Goal: Task Accomplishment & Management: Manage account settings

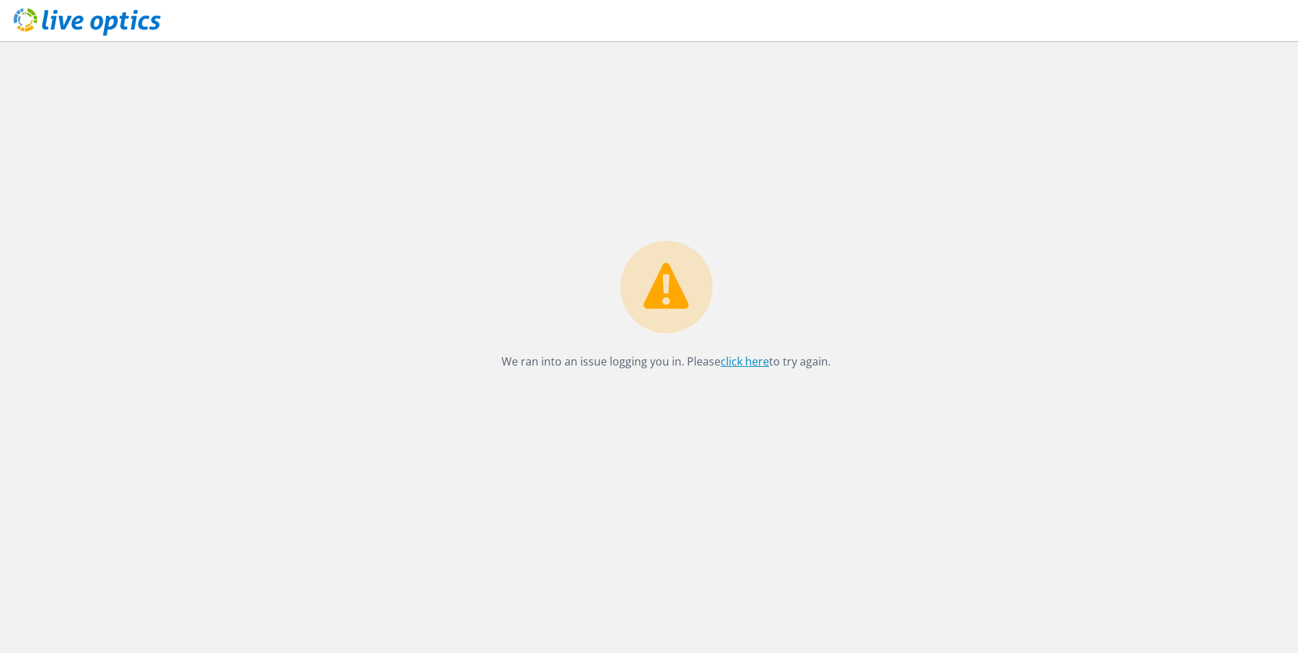
click at [743, 364] on link "click here" at bounding box center [745, 361] width 49 height 15
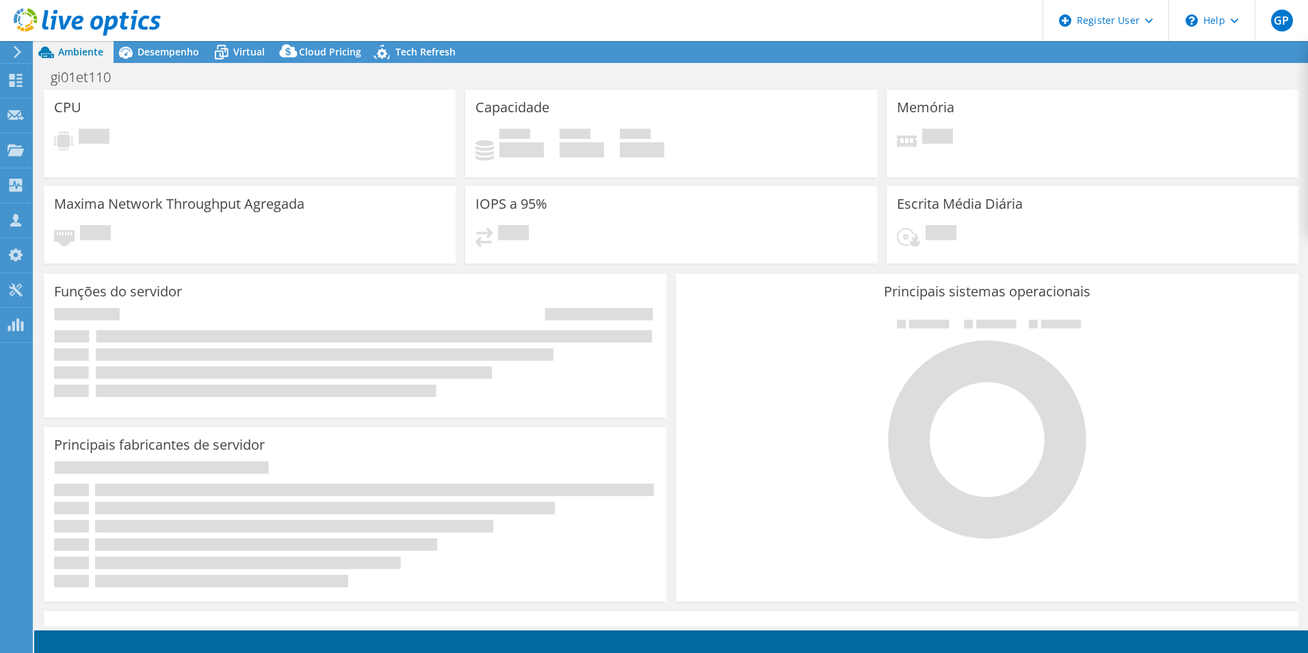
select select "USD"
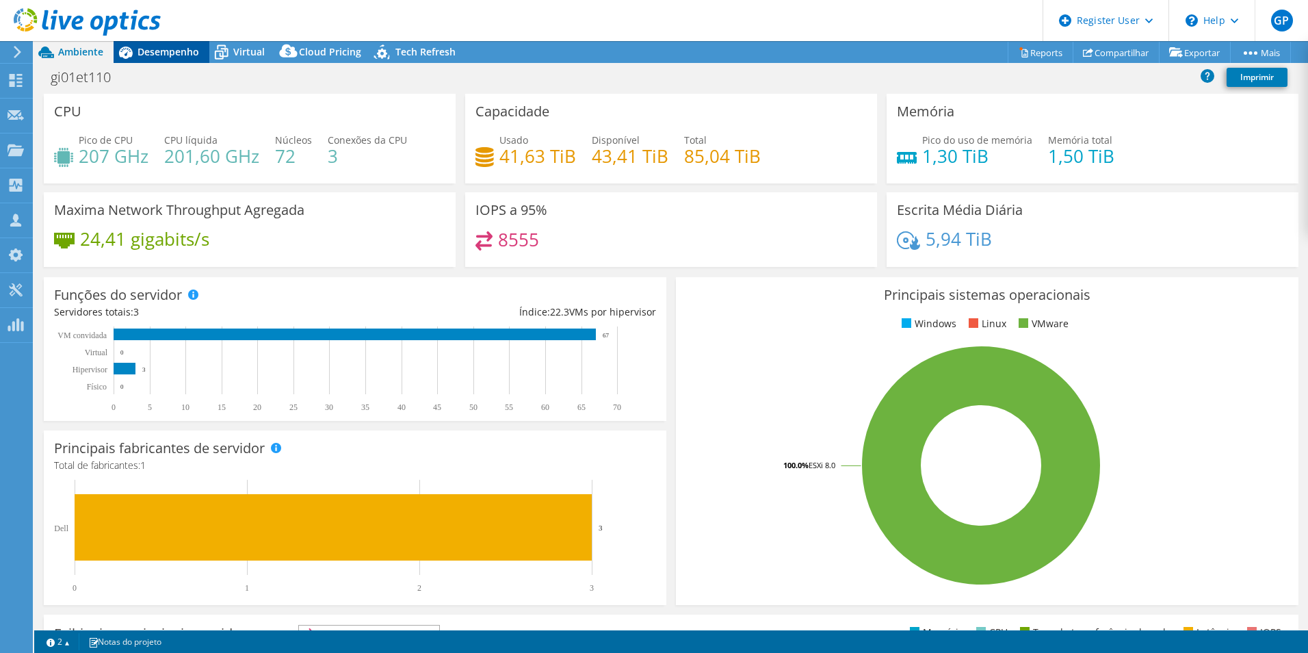
click at [178, 54] on span "Desempenho" at bounding box center [169, 51] width 62 height 13
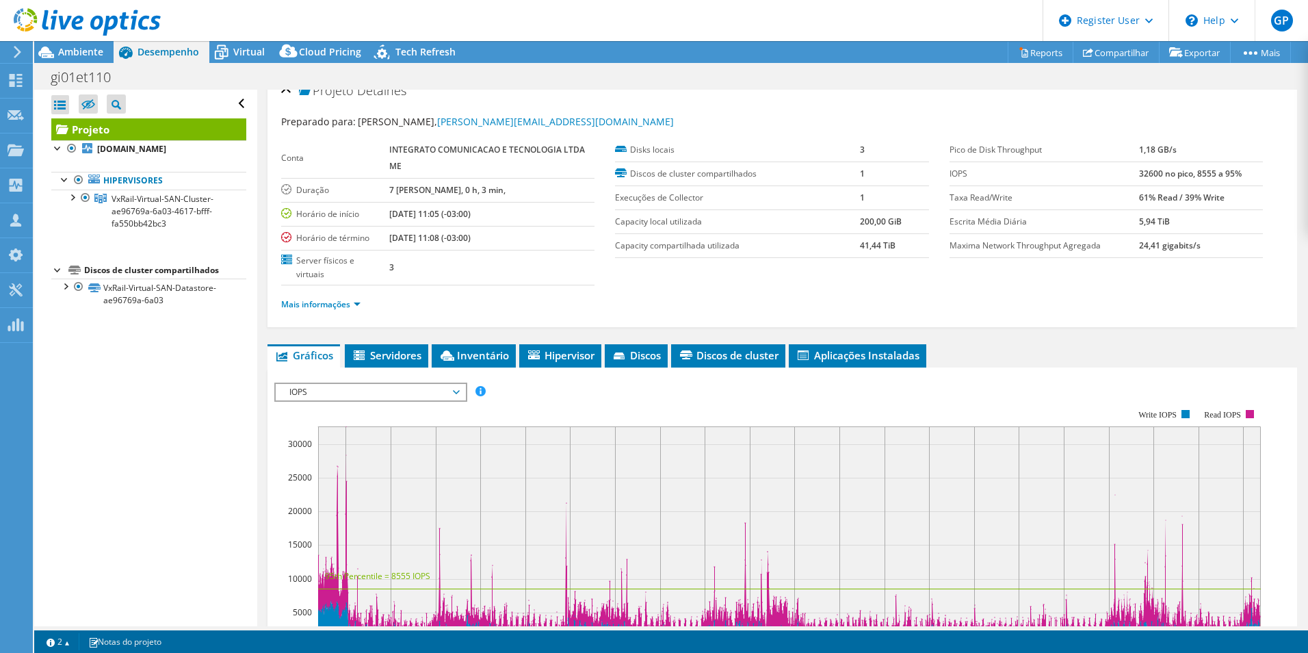
scroll to position [15, 0]
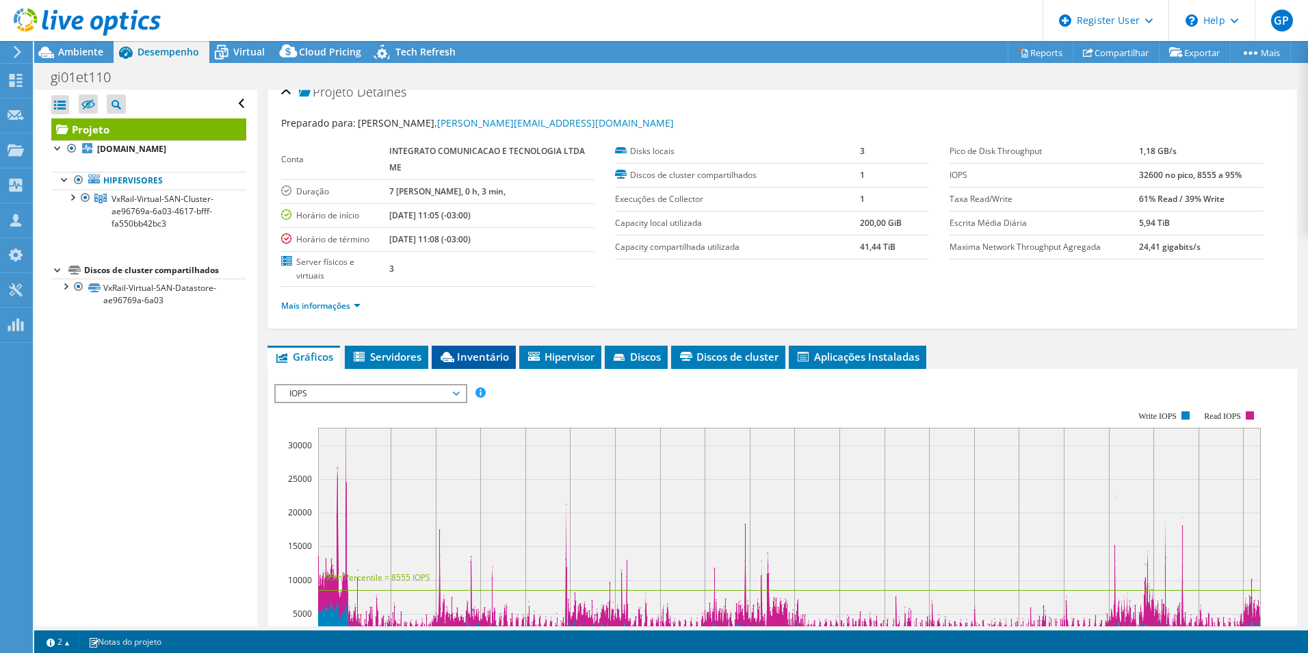
click at [474, 361] on span "Inventário" at bounding box center [474, 357] width 70 height 14
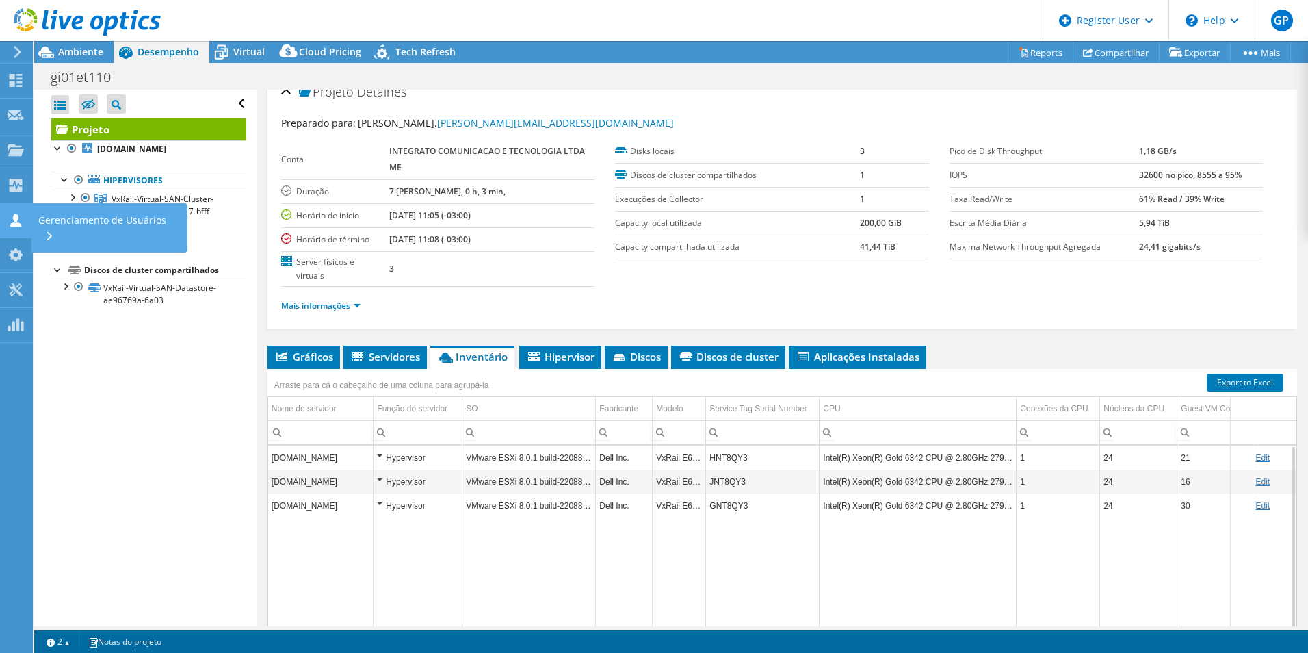
click at [17, 222] on icon at bounding box center [16, 220] width 16 height 13
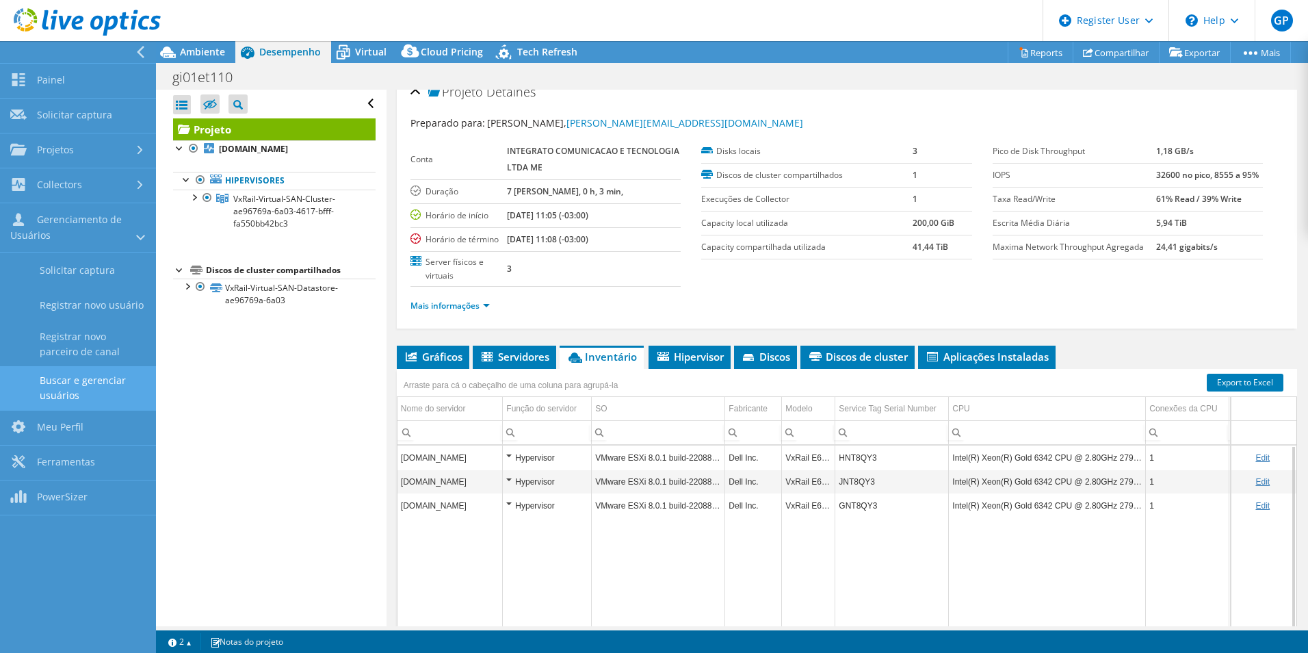
click at [100, 398] on link "Buscar e gerenciar usuários" at bounding box center [78, 388] width 156 height 44
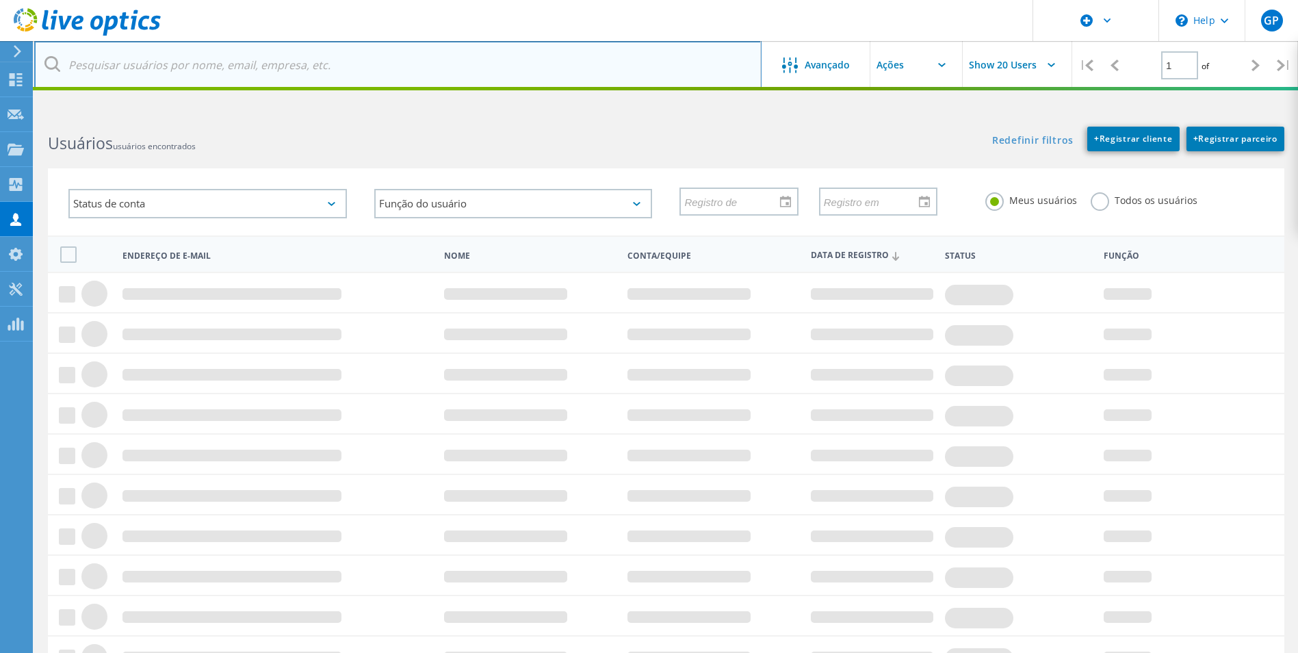
click at [191, 73] on input "text" at bounding box center [397, 65] width 727 height 48
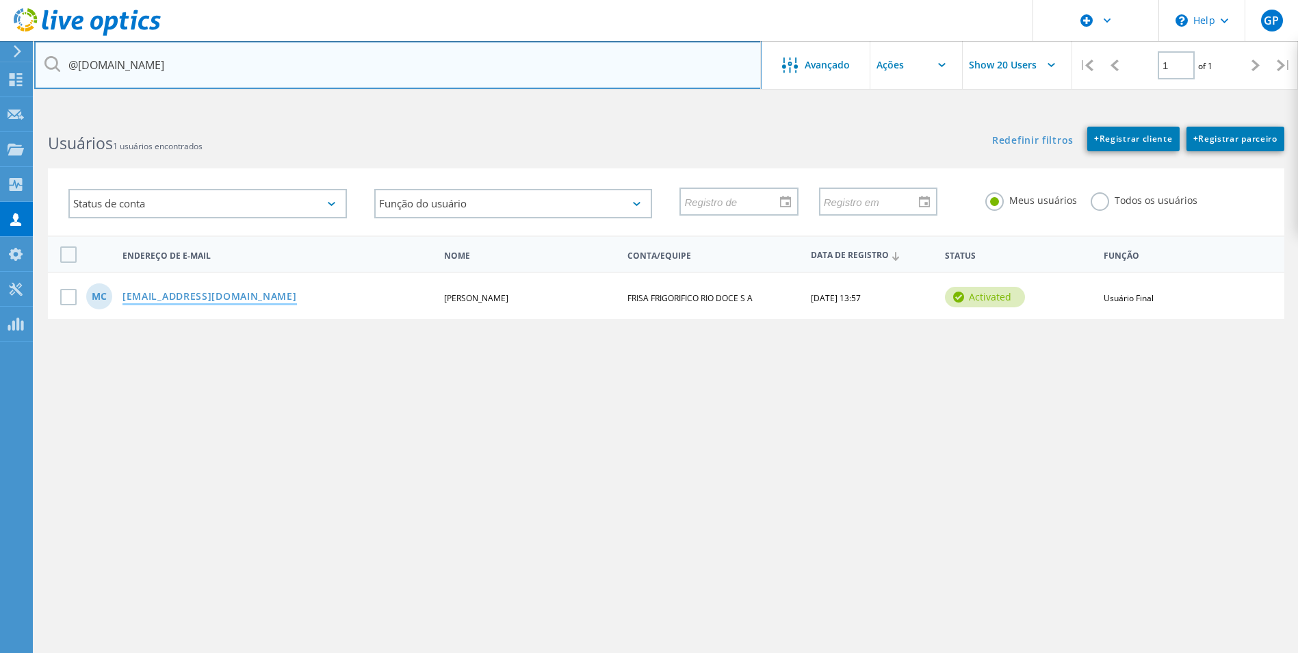
type input "@frisa.com.br"
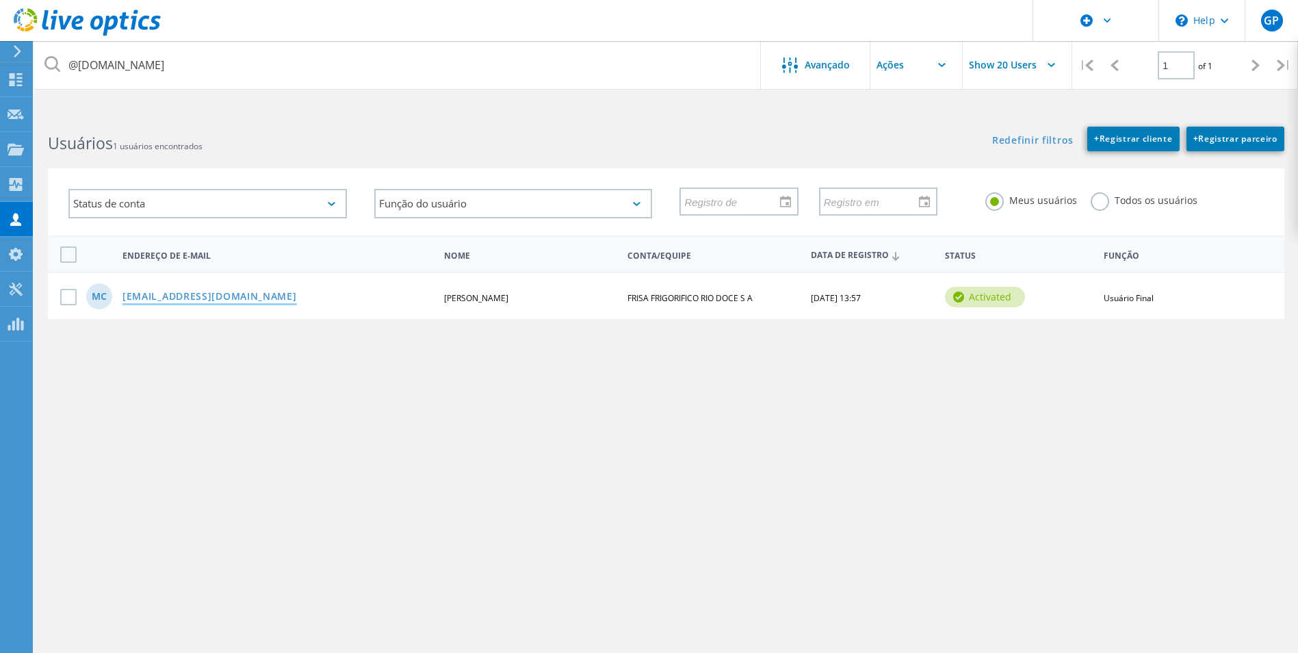
click at [205, 296] on link "[EMAIL_ADDRESS][DOMAIN_NAME]" at bounding box center [209, 298] width 174 height 12
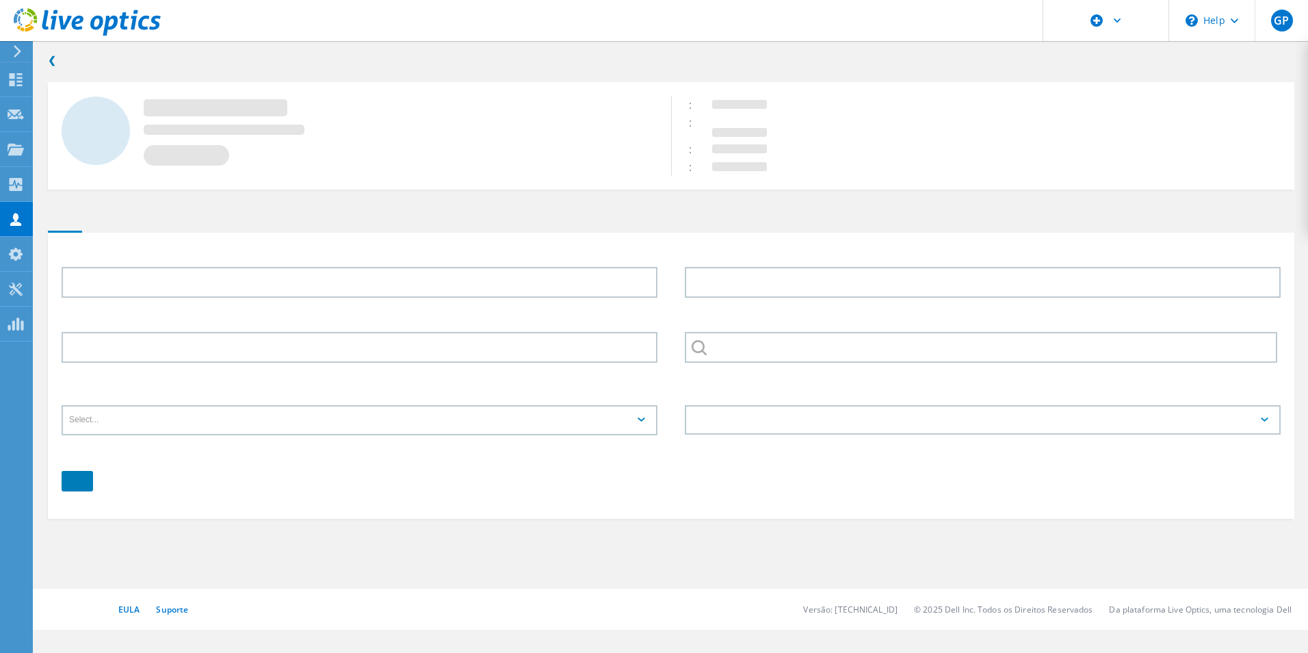
type input "[PERSON_NAME]"
type input "Costa"
type input "FRISA FRIGORIFICO RIO DOCE S A"
type input "Português"
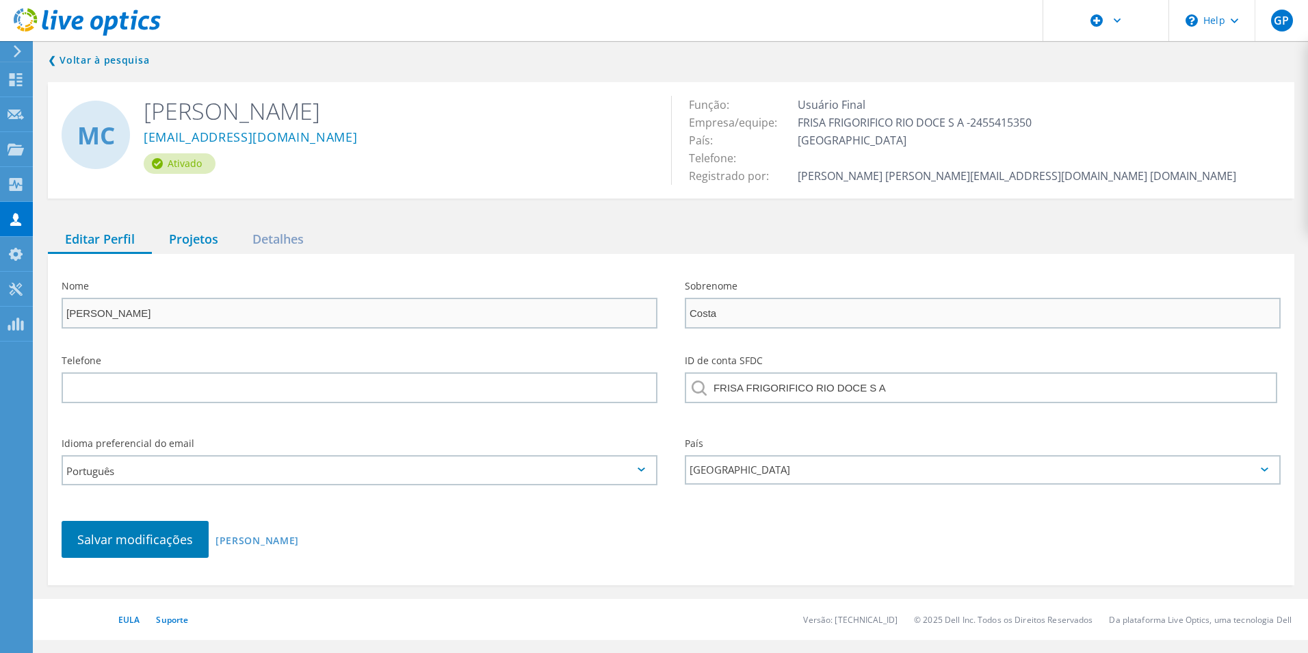
click at [214, 242] on div "Projetos" at bounding box center [193, 240] width 83 height 28
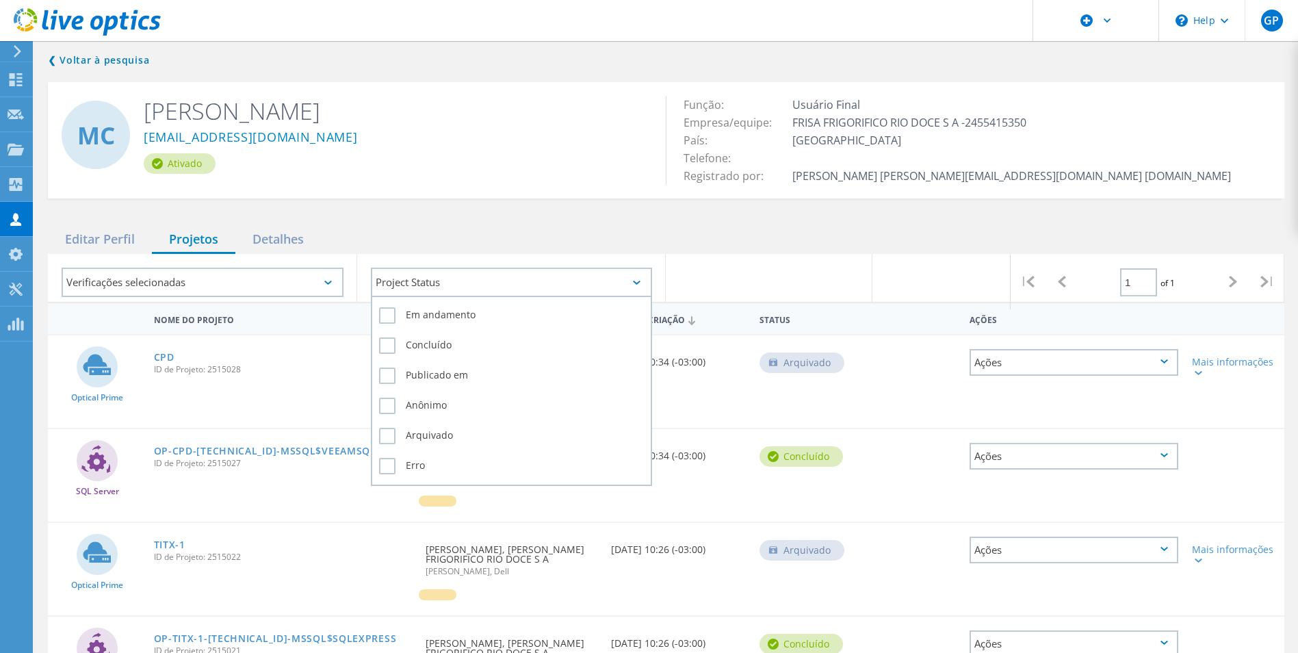
click at [468, 278] on div "Project Status" at bounding box center [512, 282] width 282 height 29
click at [452, 313] on label "Em andamento" at bounding box center [512, 315] width 266 height 16
click at [0, 0] on input "Em andamento" at bounding box center [0, 0] width 0 height 0
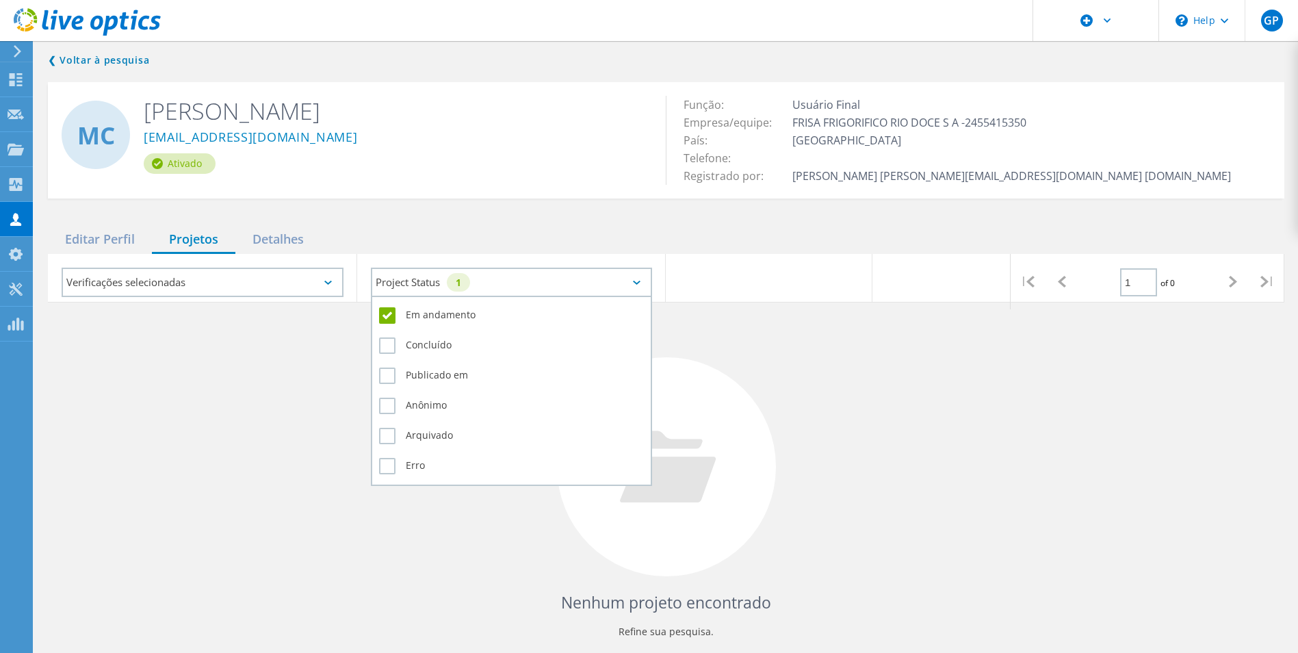
click at [416, 316] on label "Em andamento" at bounding box center [512, 315] width 266 height 16
click at [0, 0] on input "Em andamento" at bounding box center [0, 0] width 0 height 0
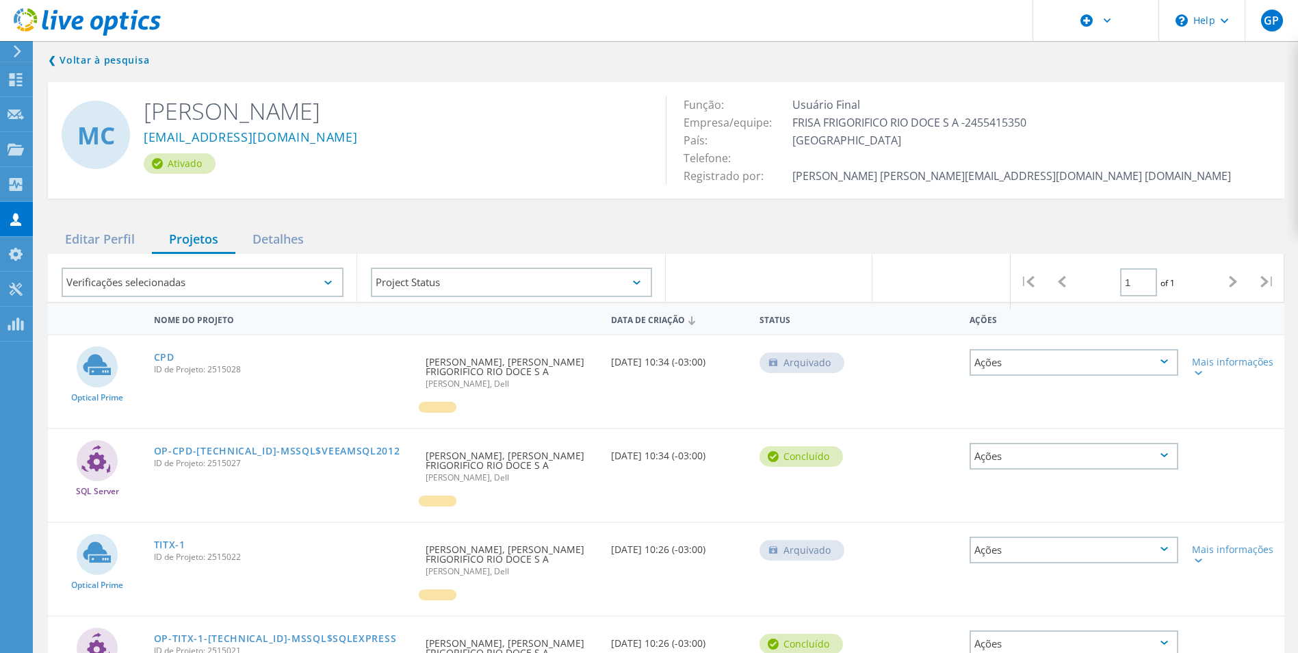
click at [454, 153] on div "Ativado" at bounding box center [395, 163] width 502 height 21
click at [18, 146] on use at bounding box center [16, 149] width 16 height 12
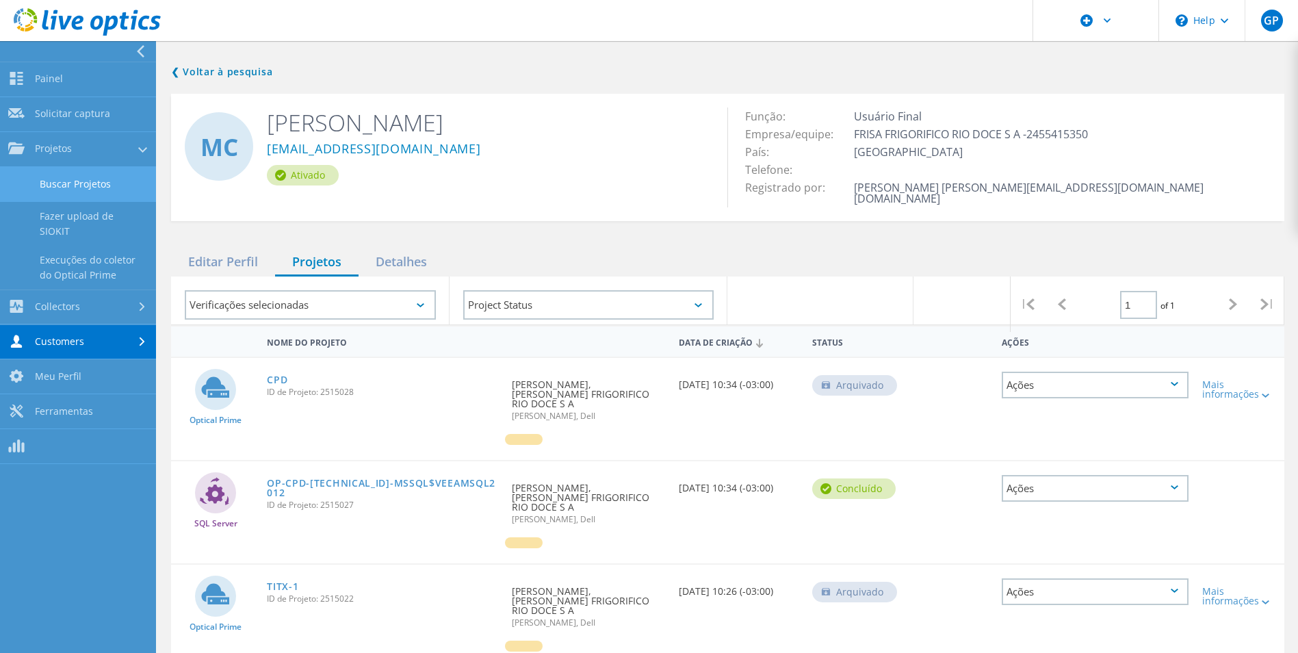
click at [88, 182] on link "Buscar Projetos" at bounding box center [78, 184] width 156 height 35
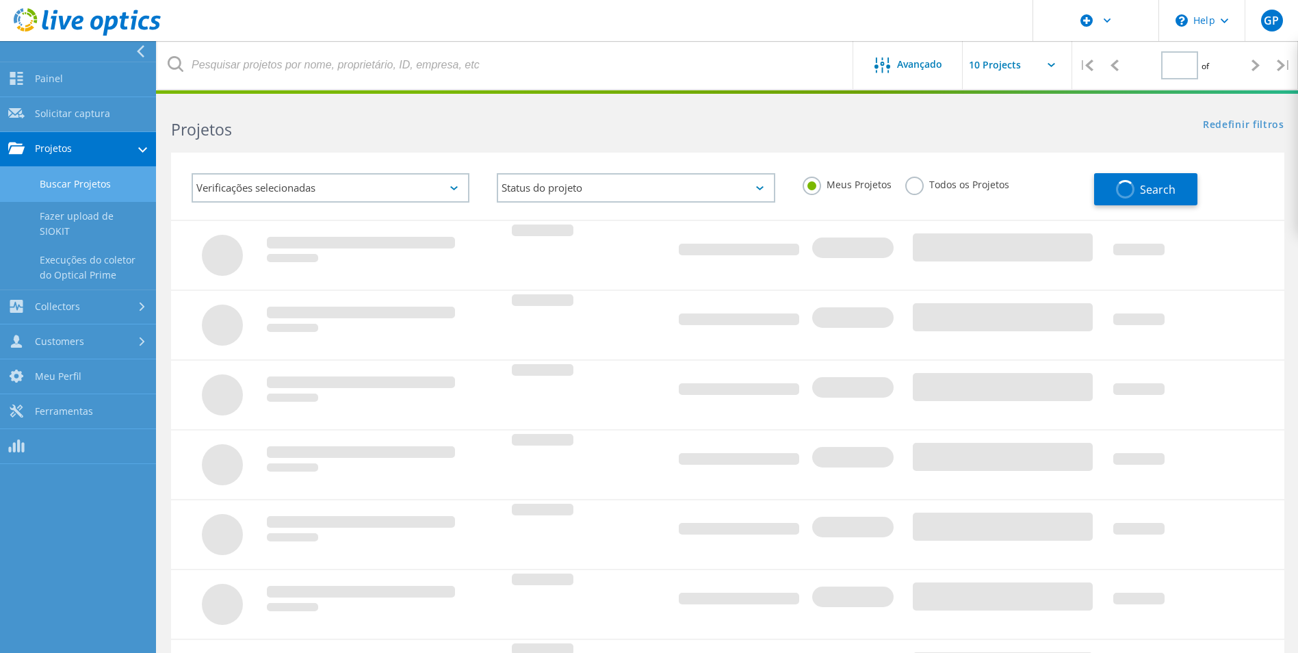
type input "1"
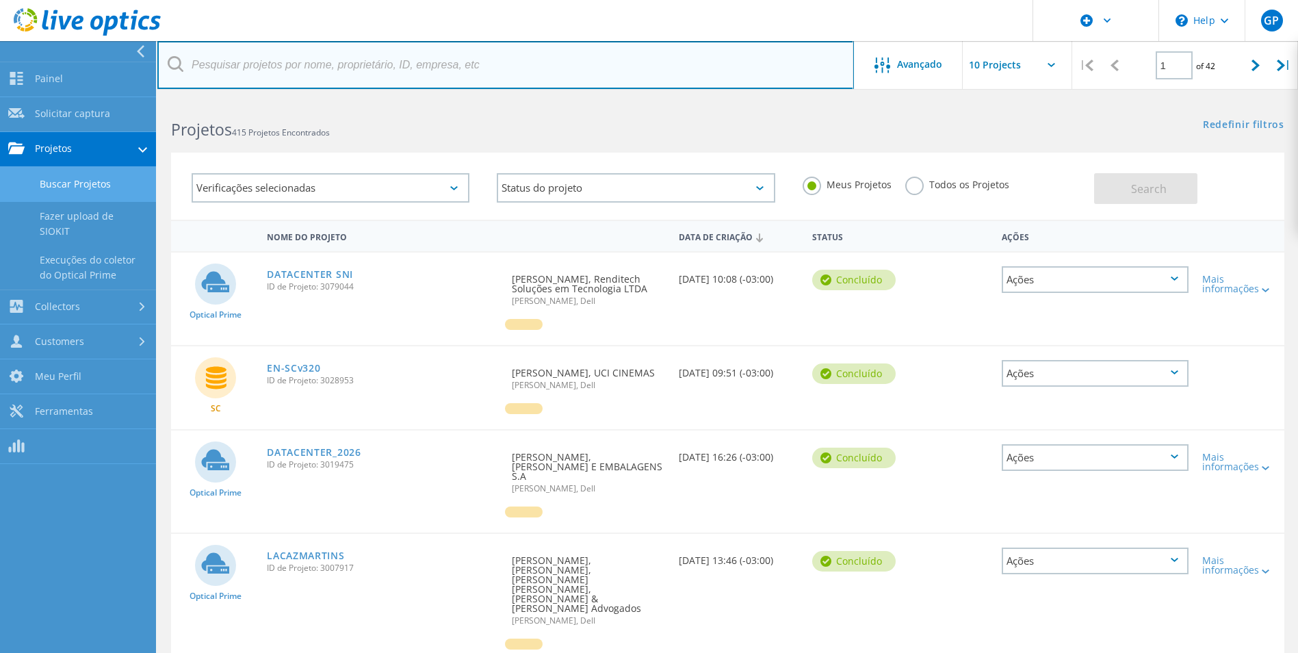
click at [279, 73] on input "text" at bounding box center [505, 65] width 697 height 48
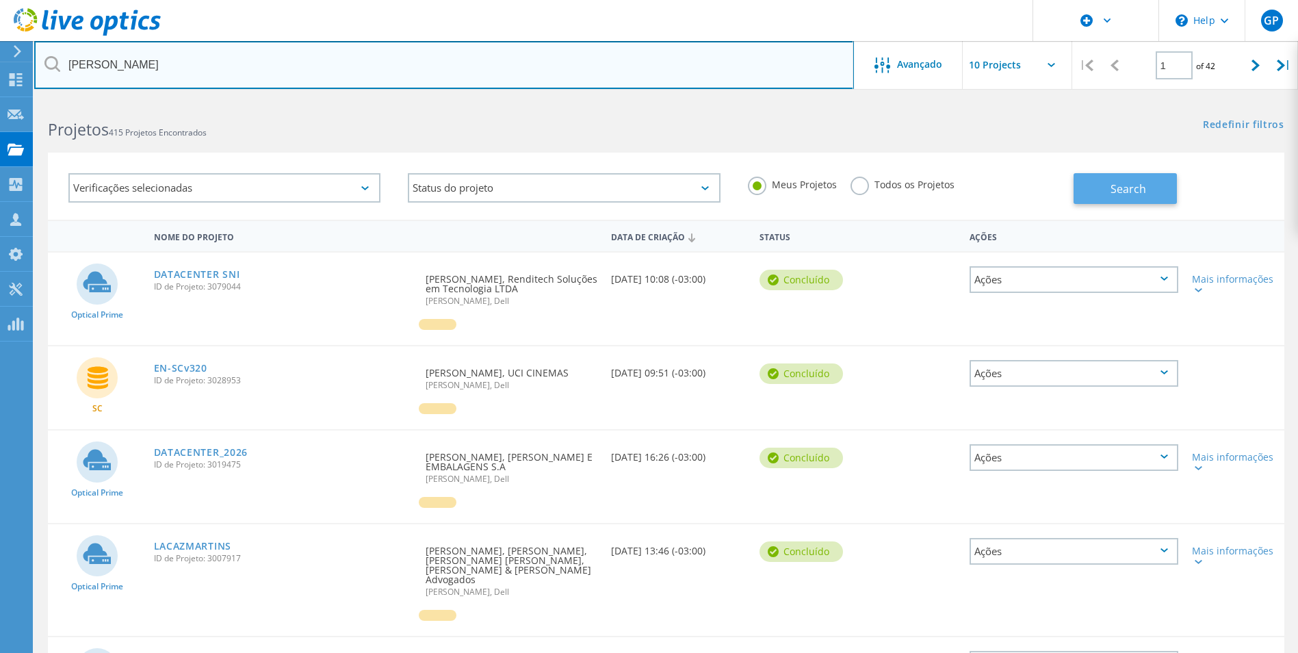
type input "[PERSON_NAME]"
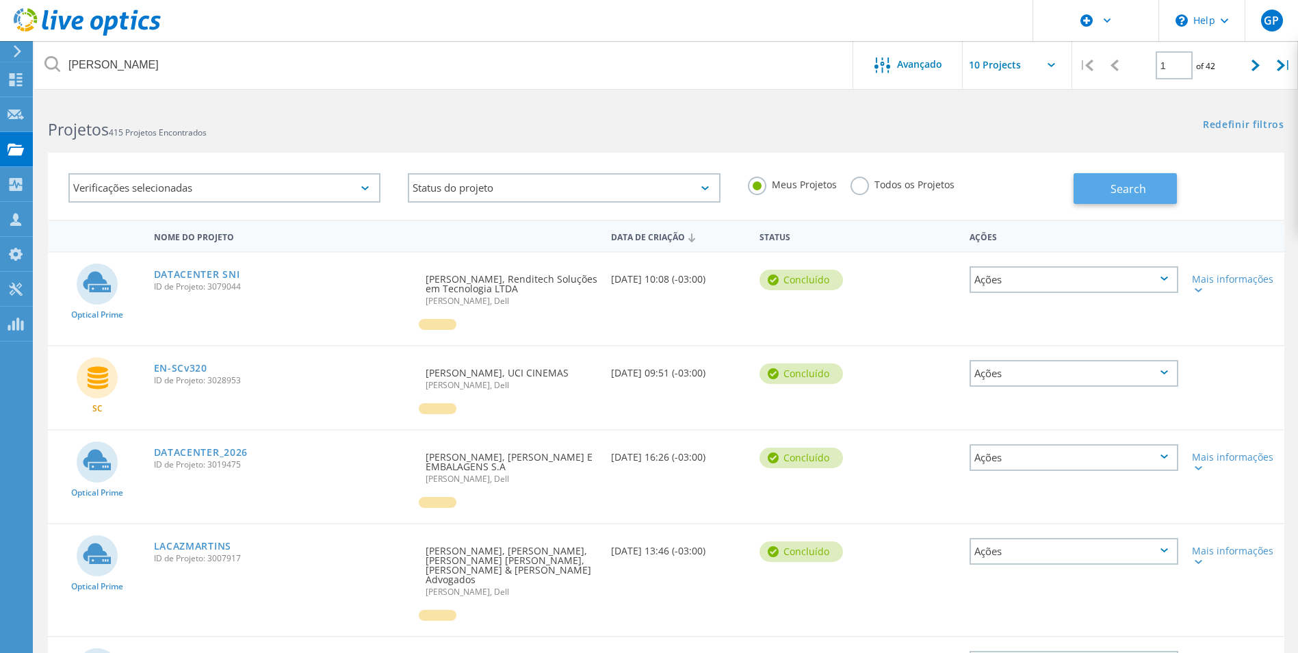
click at [1092, 194] on button "Search" at bounding box center [1125, 188] width 103 height 31
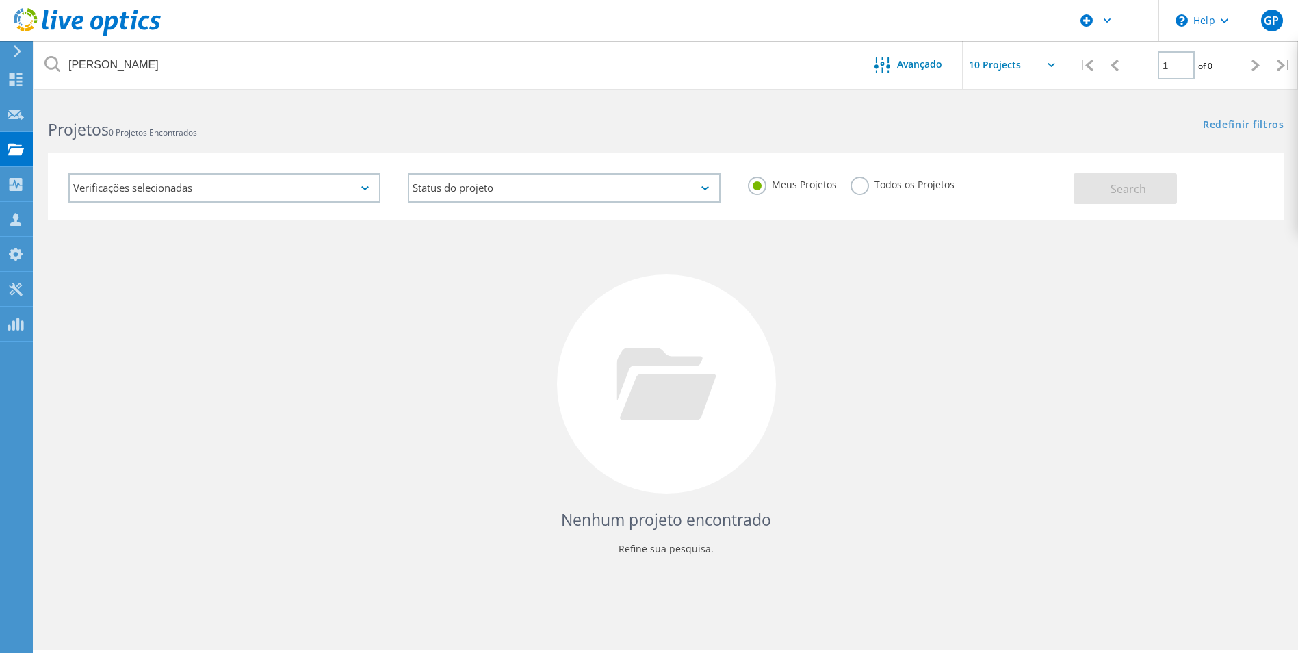
click at [863, 188] on label "Todos os Projetos" at bounding box center [903, 183] width 104 height 13
click at [0, 0] on input "Todos os Projetos" at bounding box center [0, 0] width 0 height 0
click at [1124, 193] on span "Search" at bounding box center [1129, 188] width 36 height 15
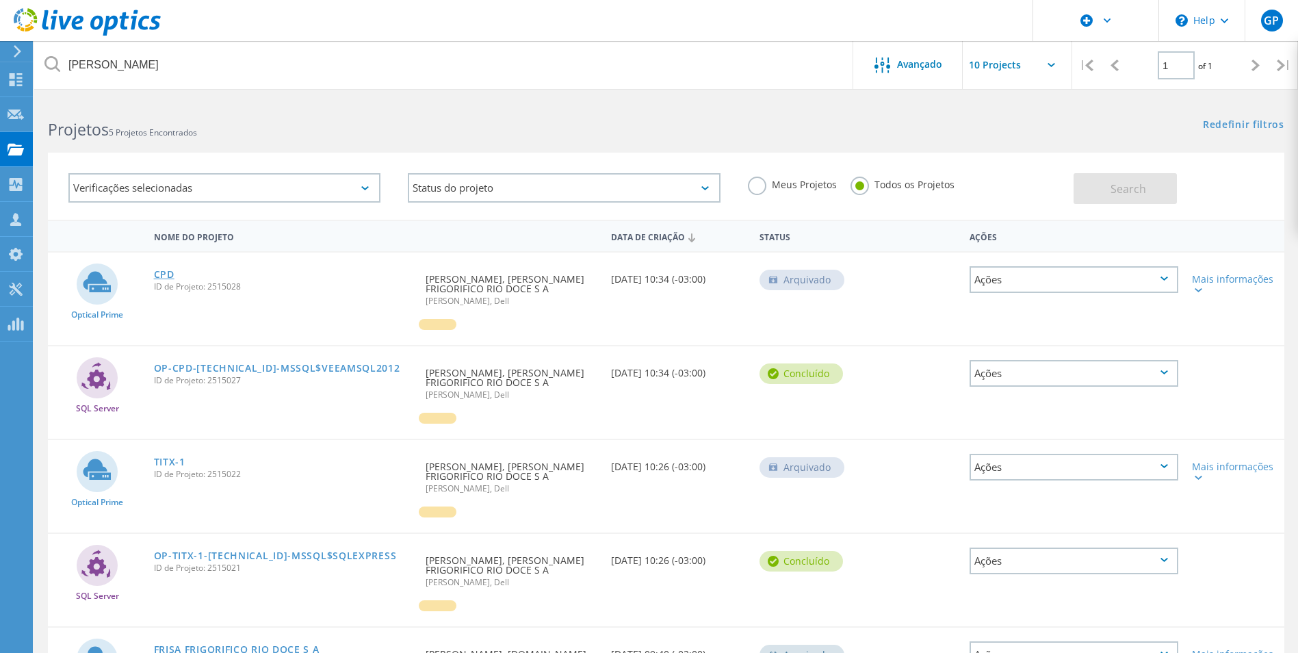
click at [167, 274] on link "CPD" at bounding box center [164, 275] width 21 height 10
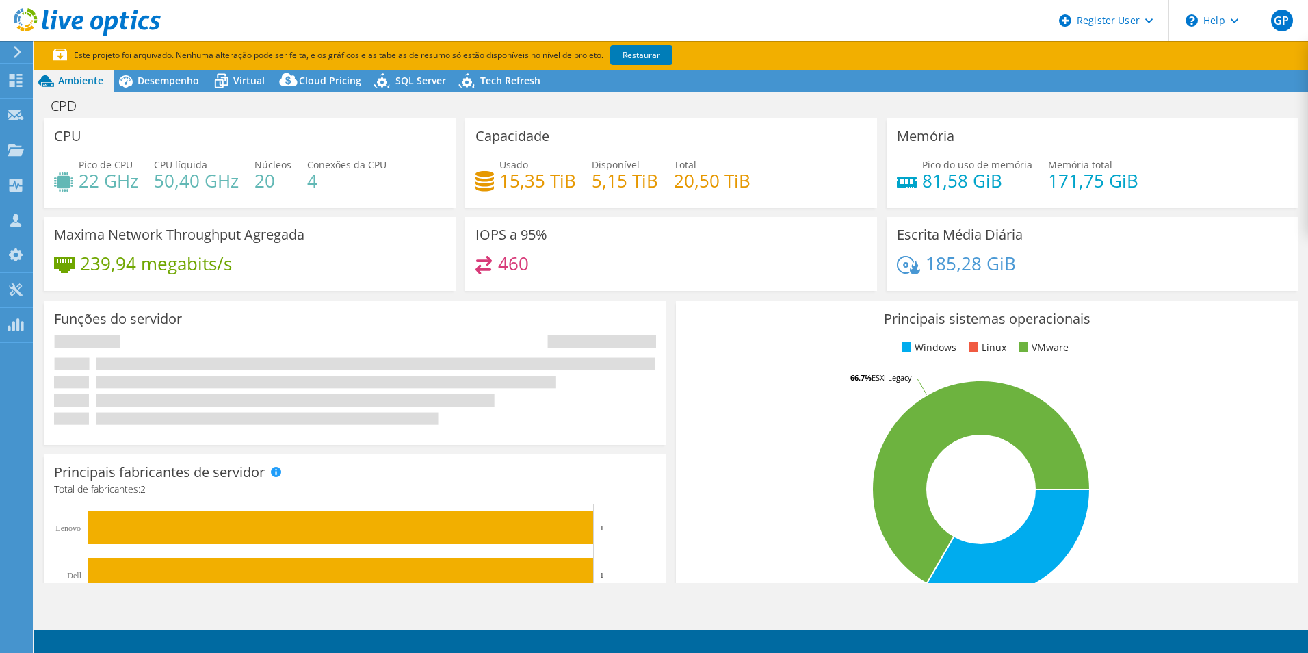
select select "SouthAmerica"
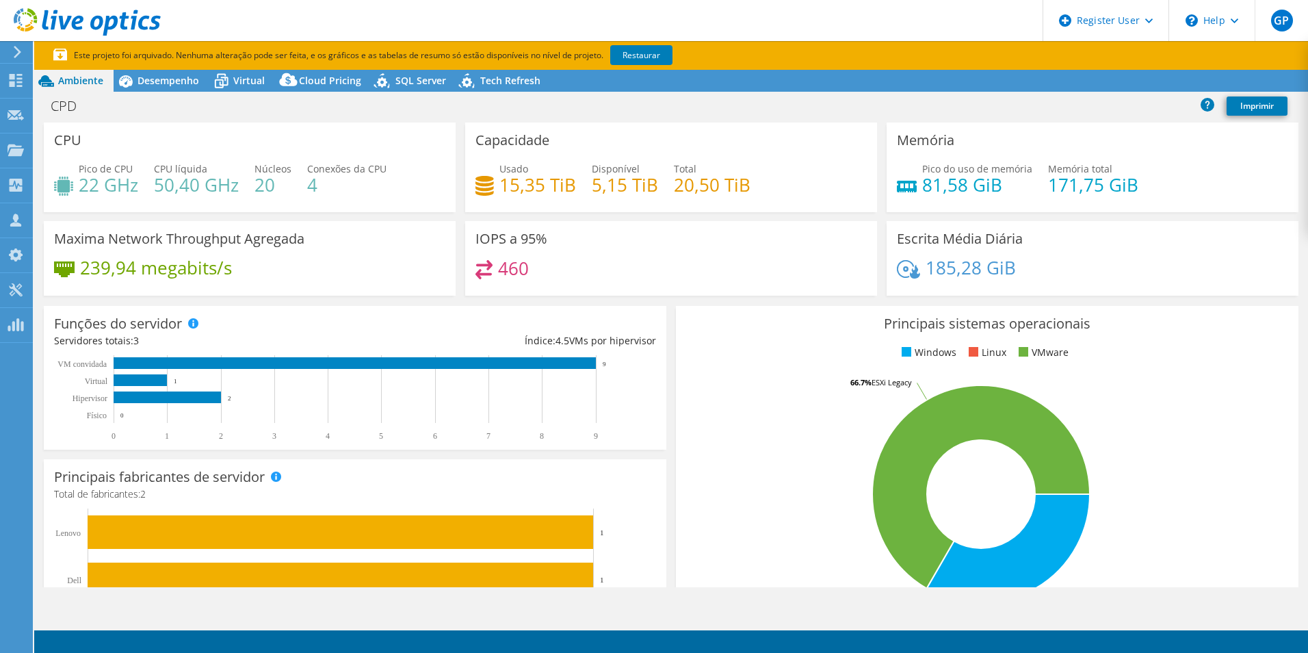
select select "SouthAmerica"
select select "USD"
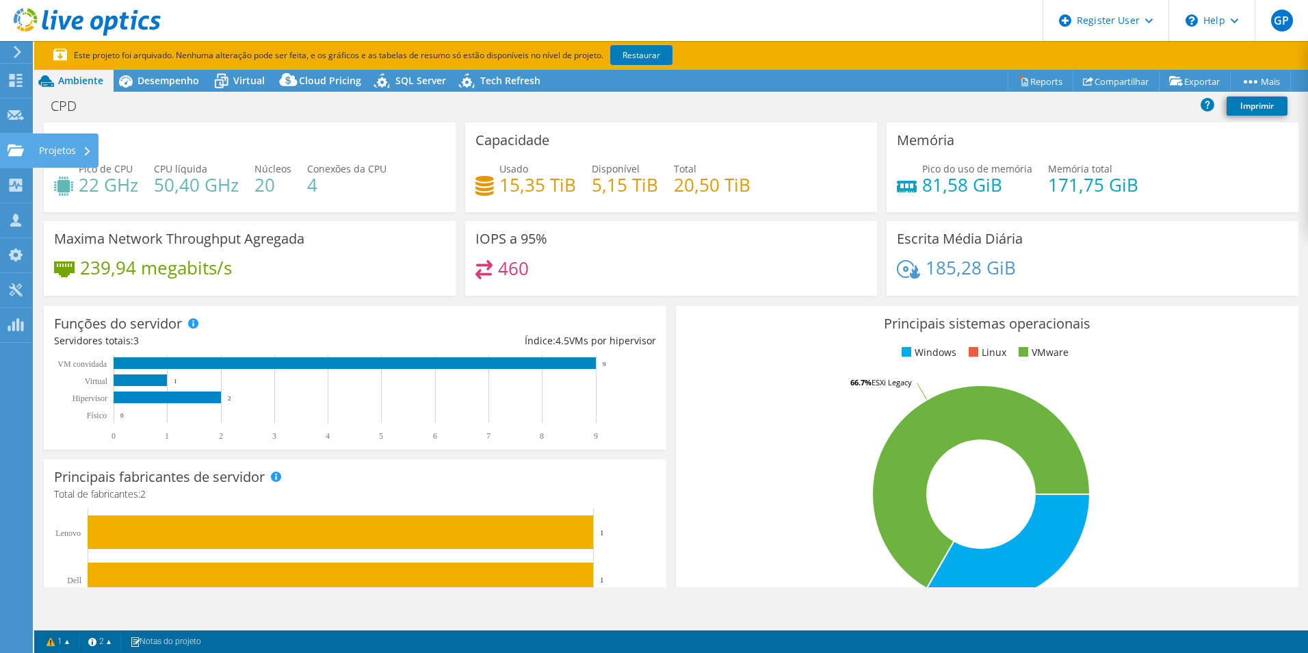
click at [15, 151] on use at bounding box center [16, 150] width 16 height 12
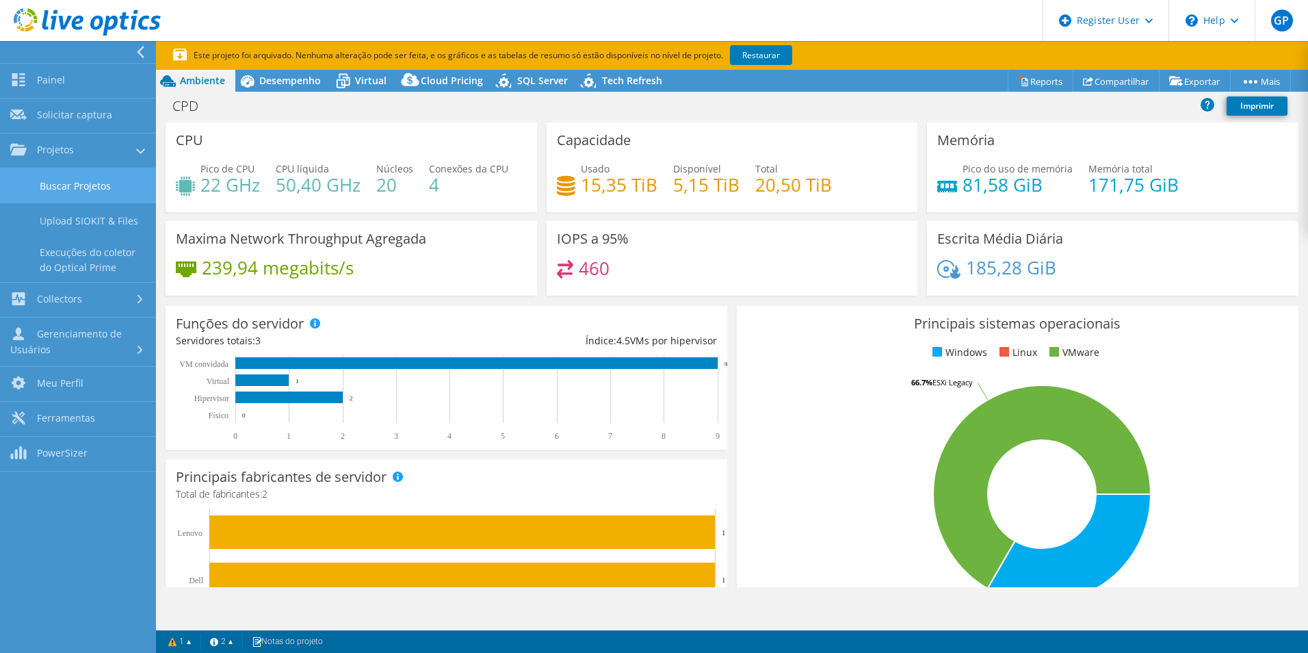
click at [101, 185] on link "Buscar Projetos" at bounding box center [78, 185] width 156 height 35
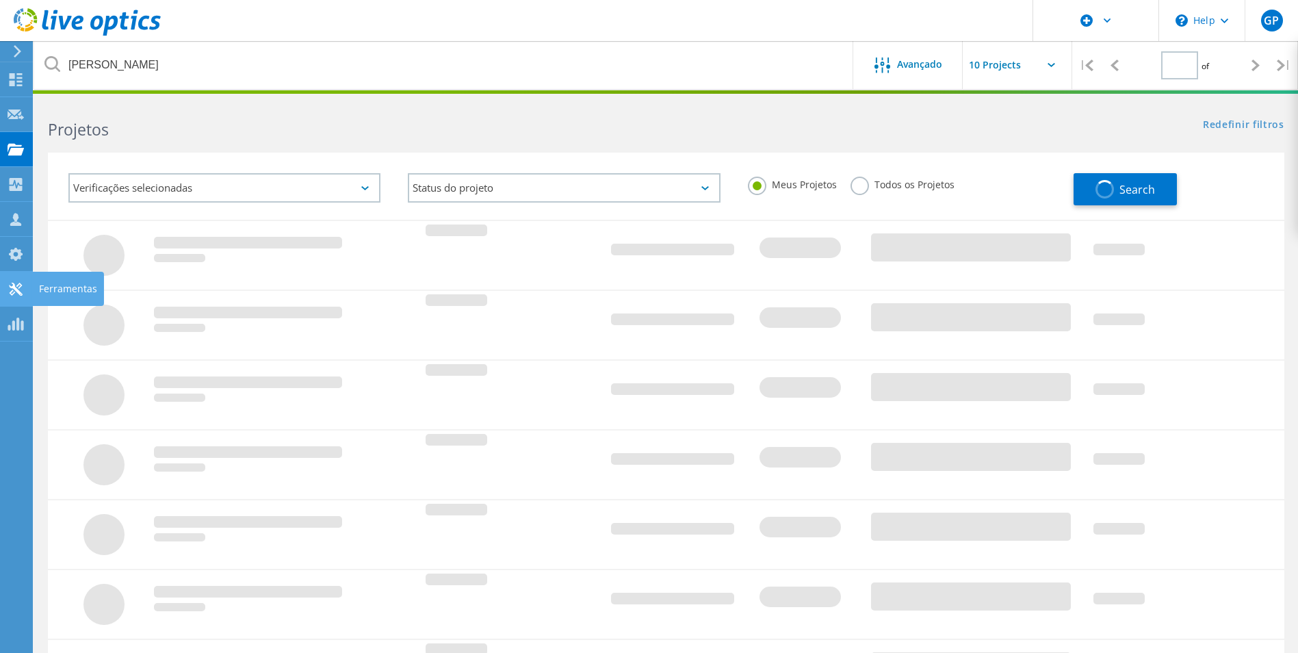
type input "1"
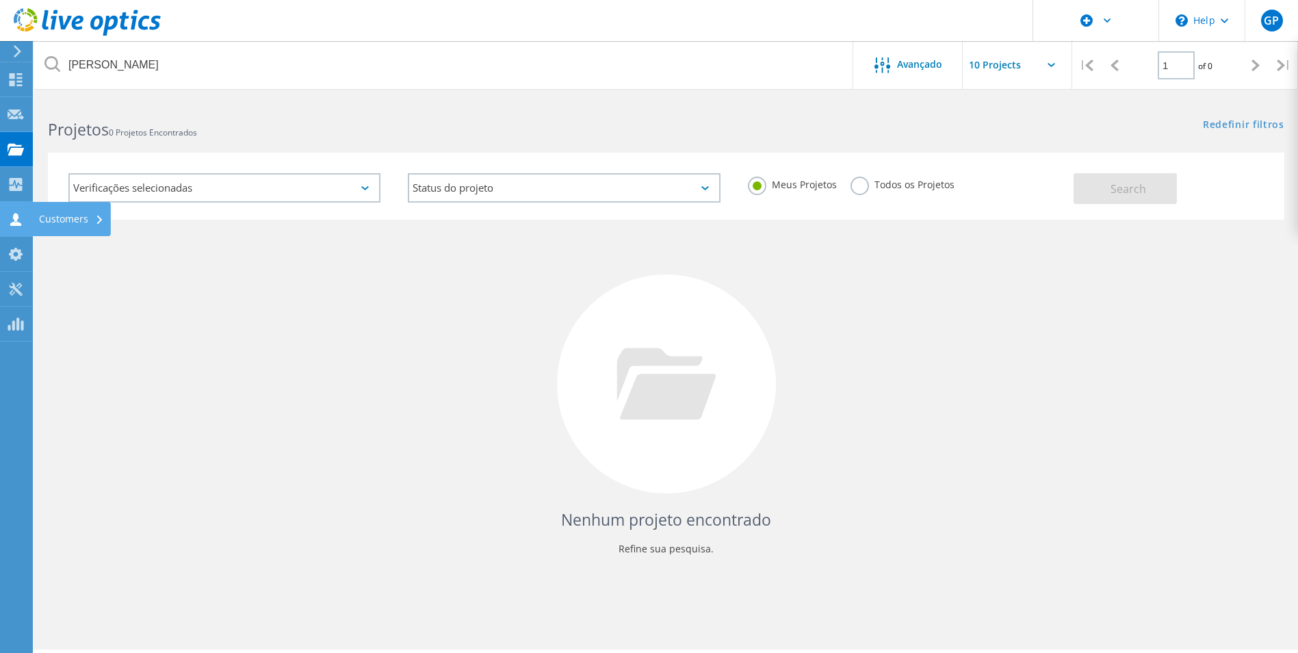
click at [11, 222] on icon at bounding box center [16, 219] width 16 height 13
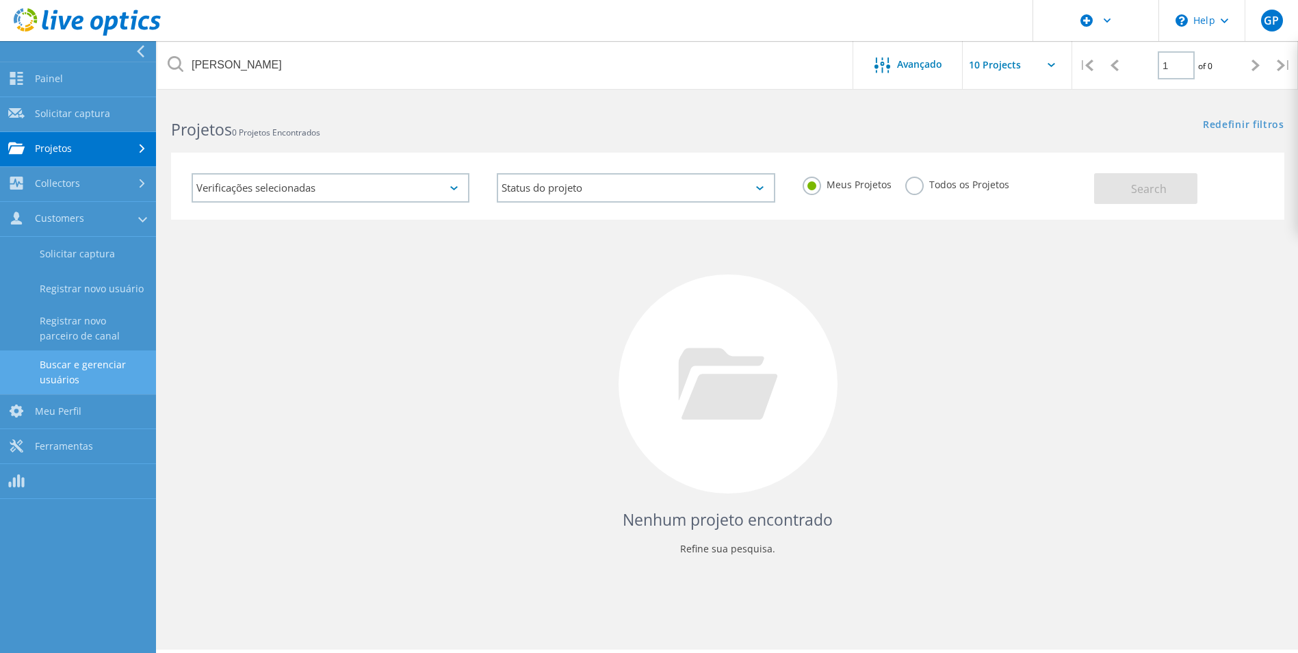
click at [100, 364] on link "Buscar e gerenciar usuários" at bounding box center [78, 372] width 156 height 44
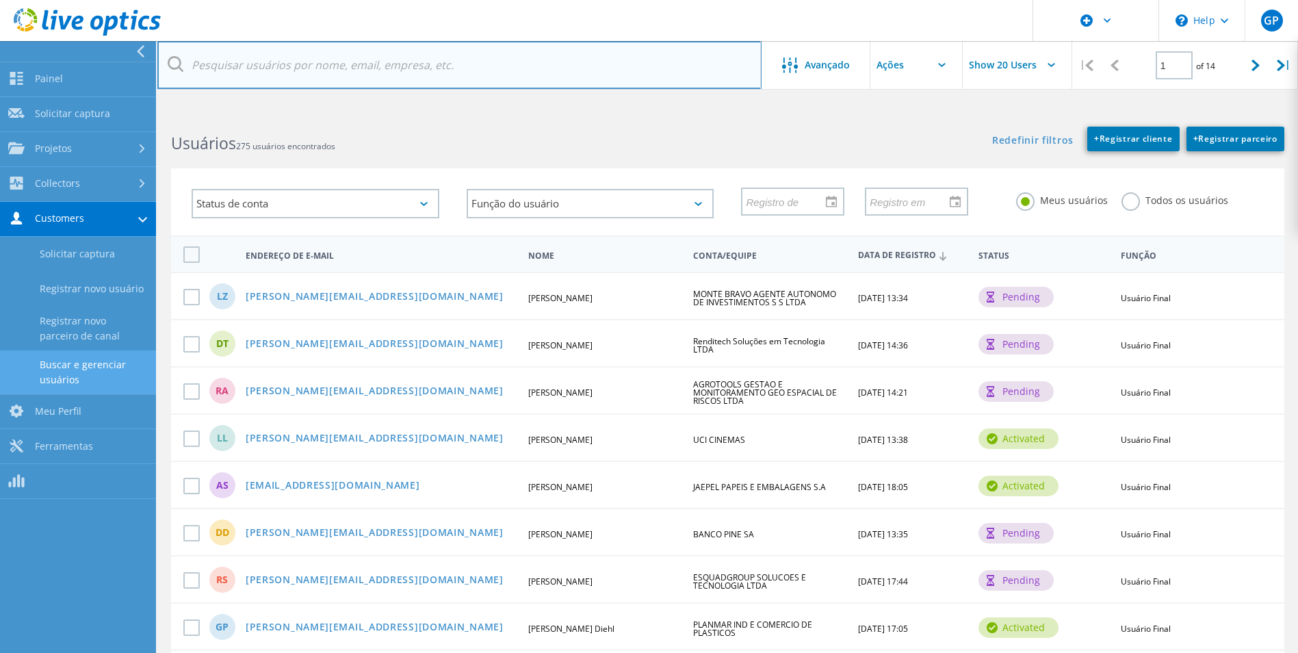
click at [307, 68] on input "text" at bounding box center [459, 65] width 604 height 48
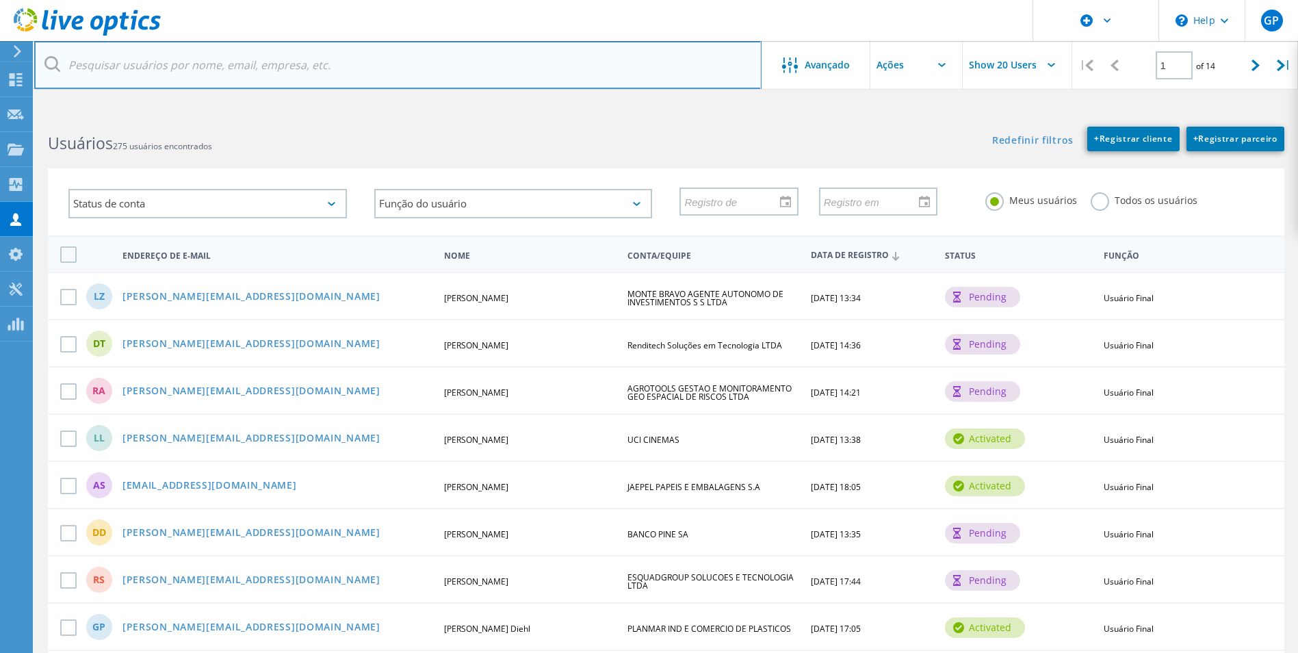
paste input "[EMAIL_ADDRESS][DOMAIN_NAME]"
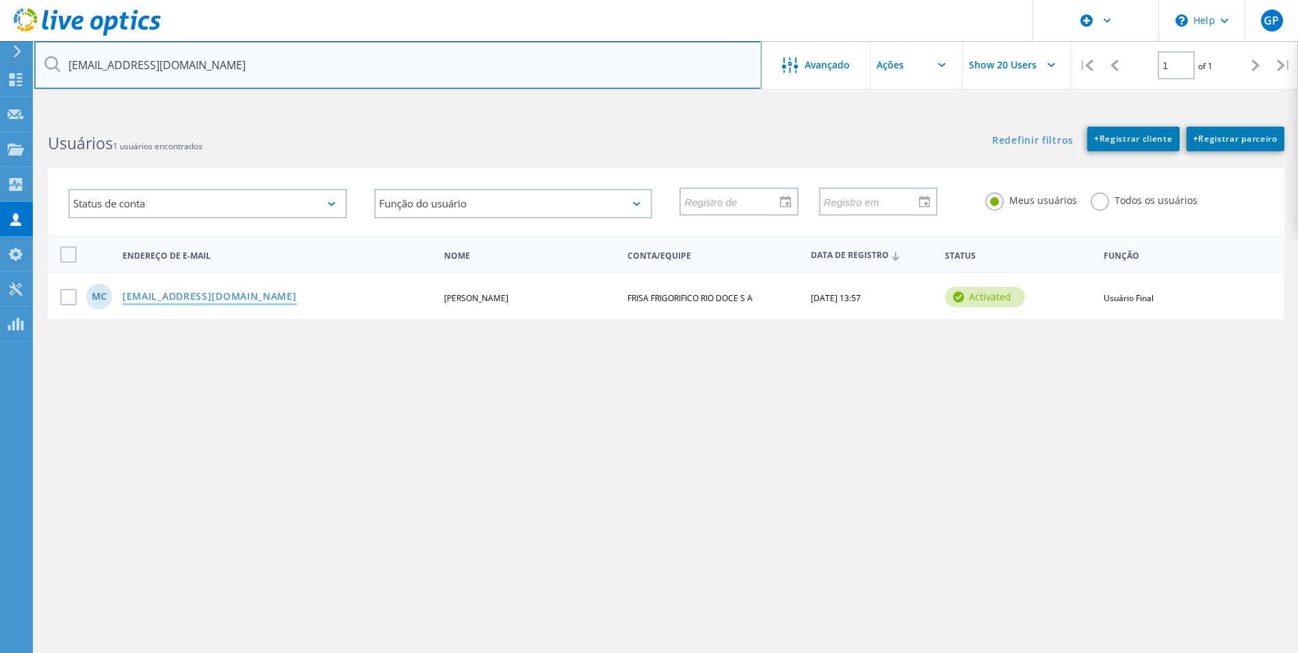
type input "[EMAIL_ADDRESS][DOMAIN_NAME]"
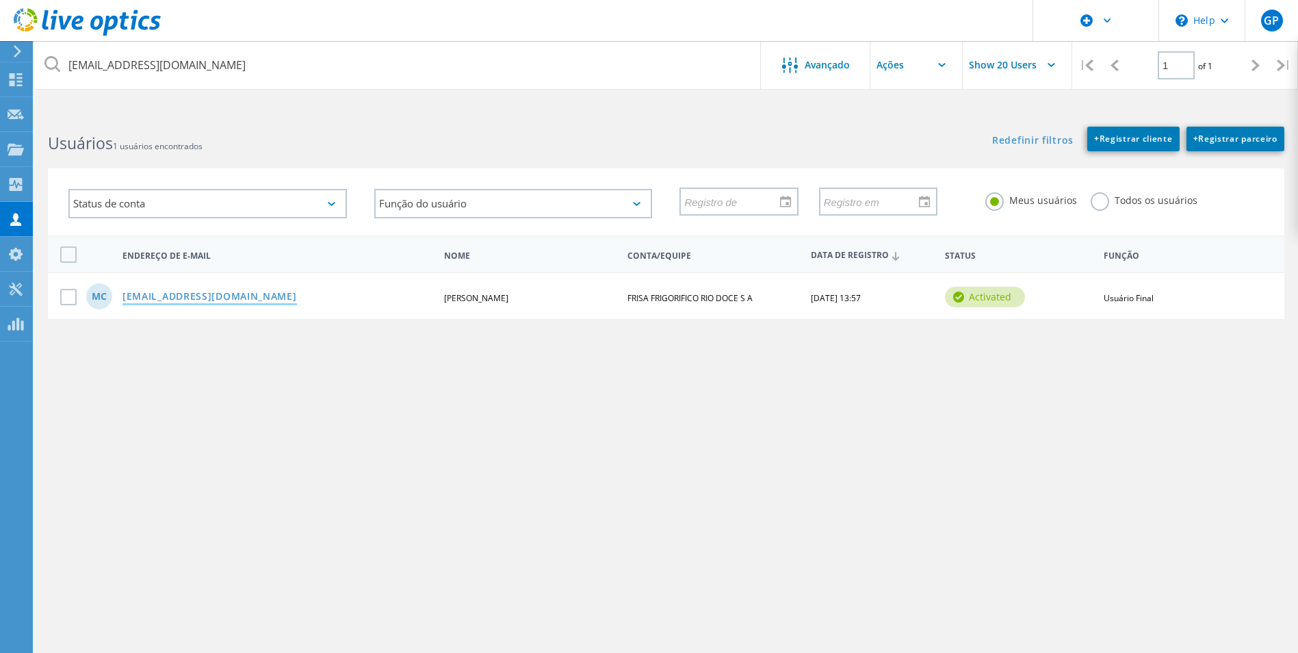
click at [200, 297] on link "[EMAIL_ADDRESS][DOMAIN_NAME]" at bounding box center [209, 298] width 174 height 12
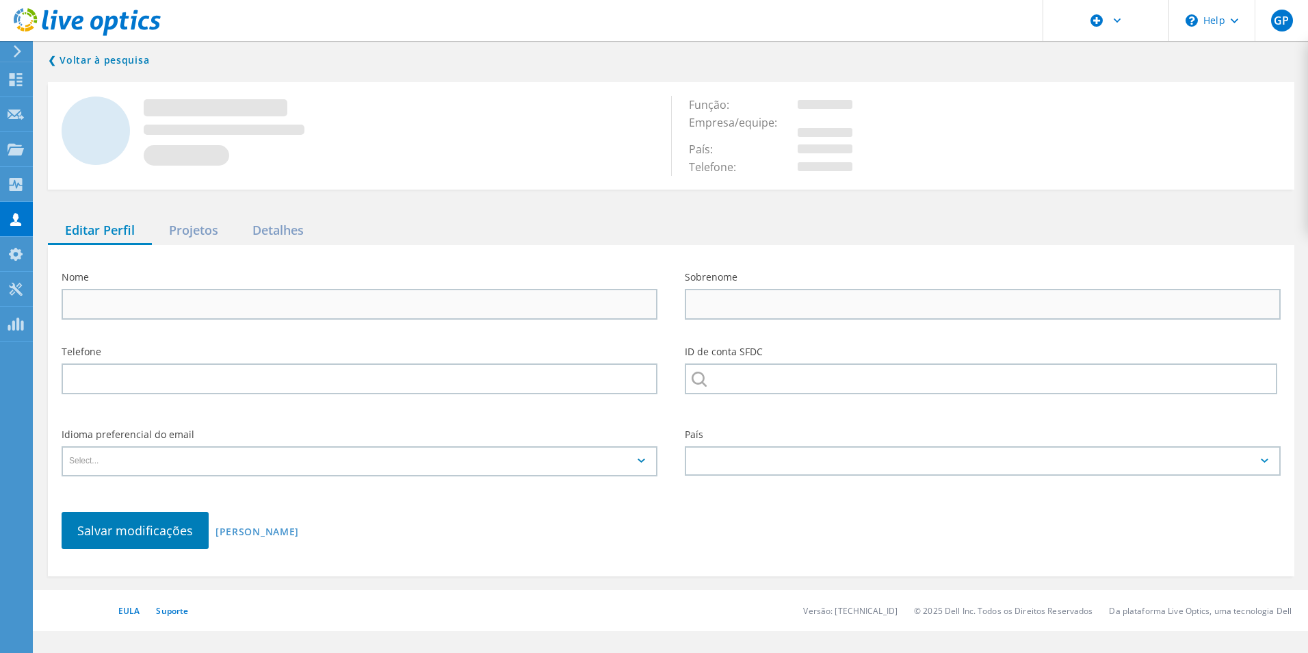
type input "[PERSON_NAME]"
type input "Costa"
type input "FRISA FRIGORIFICO RIO DOCE S A"
type input "Português"
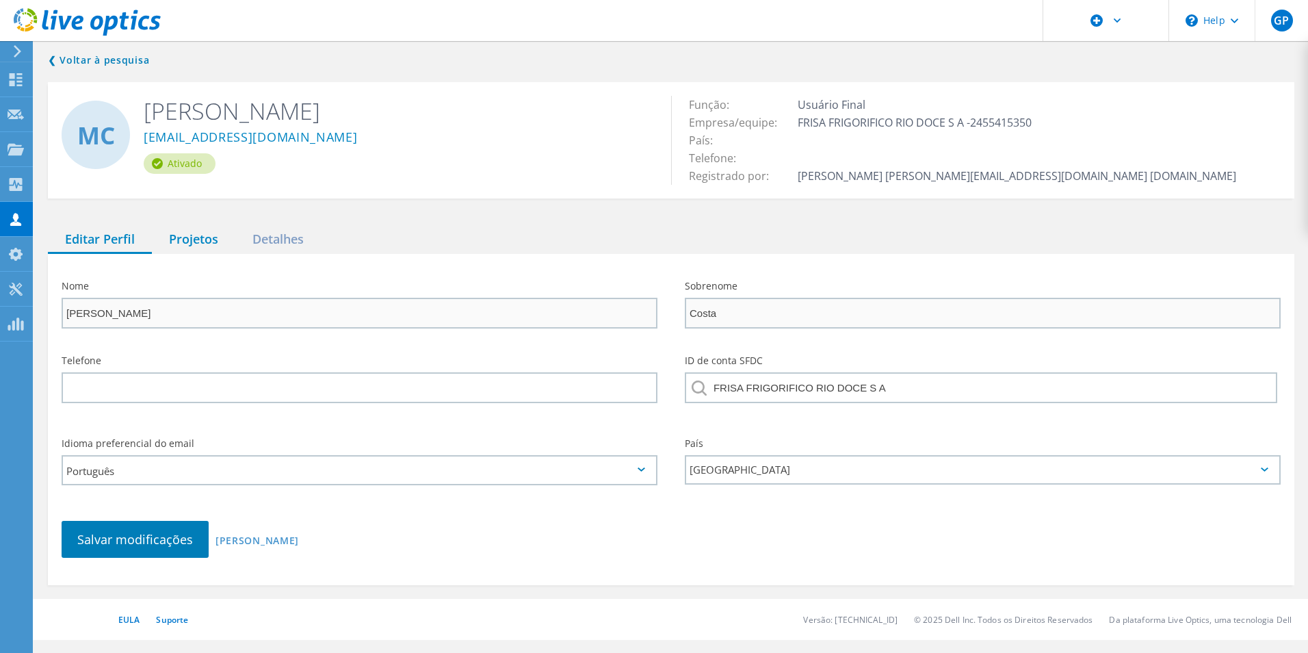
click at [209, 244] on div "Projetos" at bounding box center [193, 240] width 83 height 28
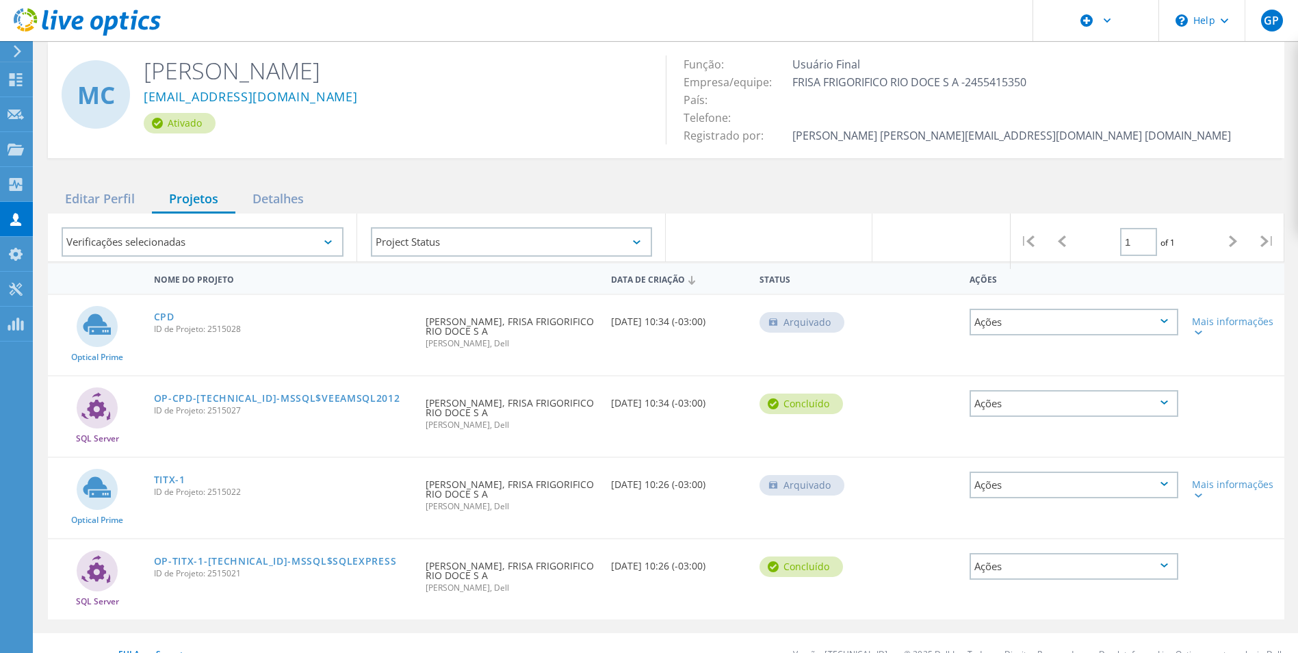
scroll to position [62, 0]
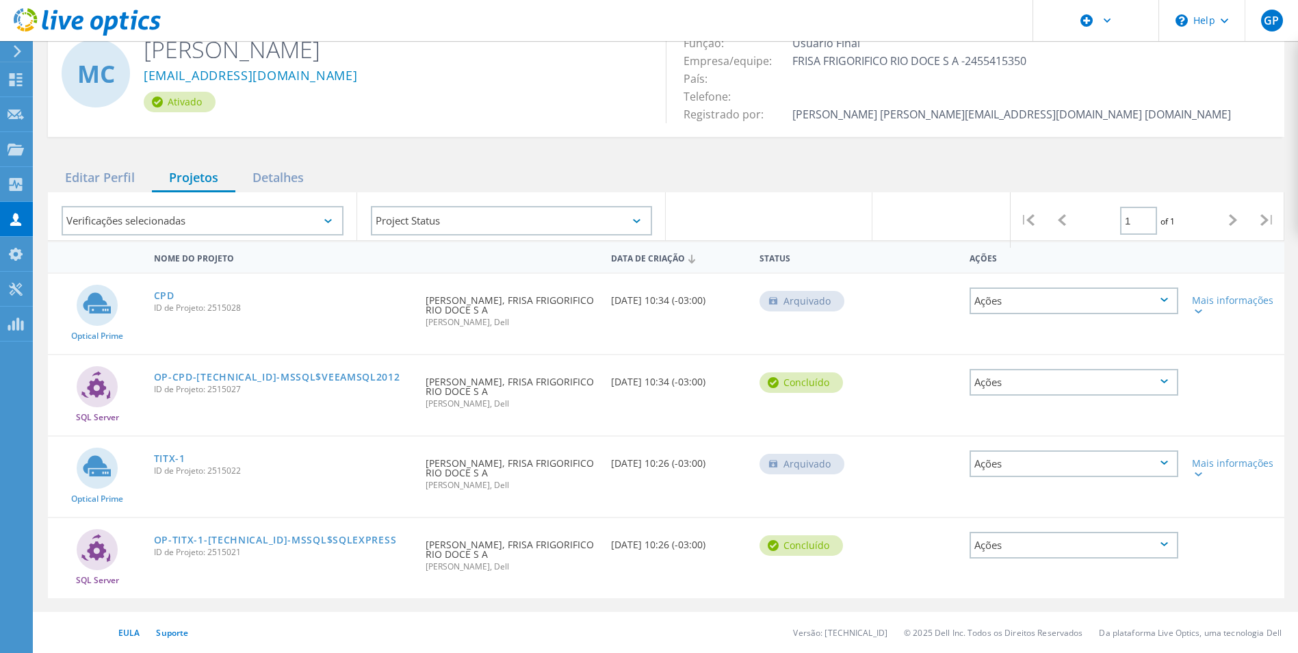
click at [1229, 223] on icon at bounding box center [1233, 220] width 8 height 12
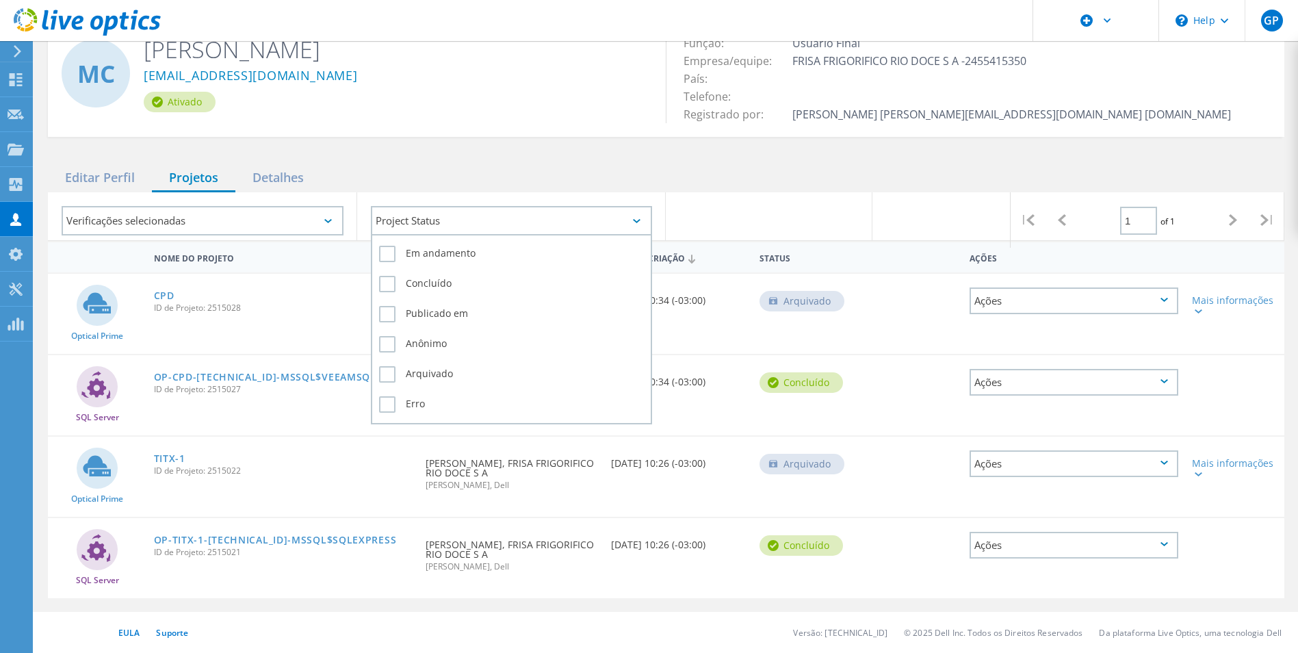
click at [593, 222] on div "Project Status" at bounding box center [512, 220] width 282 height 29
click at [419, 283] on label "Concluído" at bounding box center [512, 284] width 266 height 16
click at [0, 0] on input "Concluído" at bounding box center [0, 0] width 0 height 0
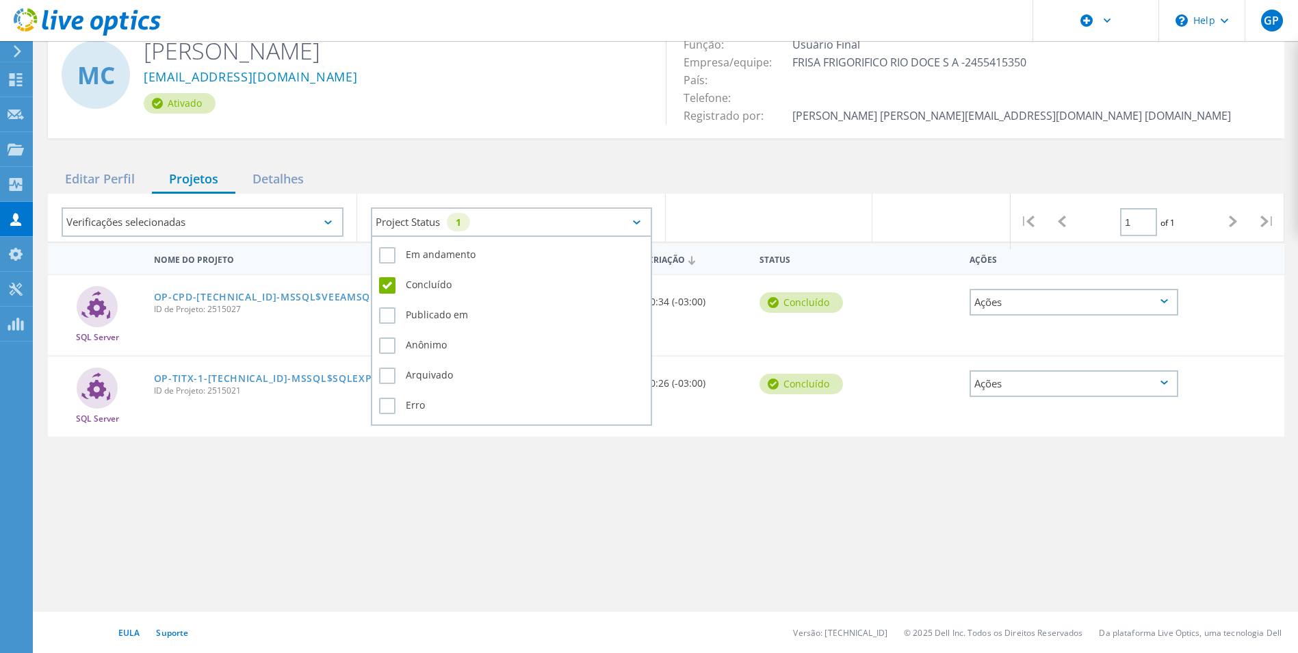
scroll to position [60, 0]
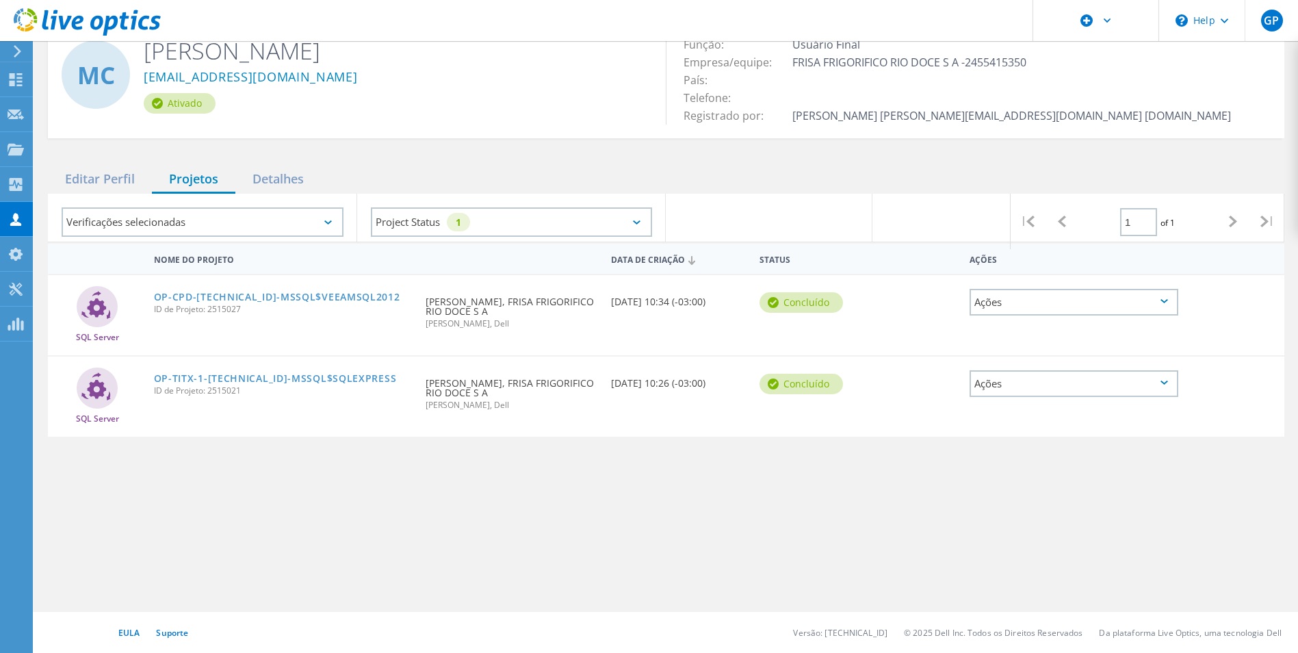
click at [810, 523] on div "Nome do Projeto Data de Criação Status Ações SQL Server OP-CPD-[TECHNICAL_ID]-M…" at bounding box center [666, 420] width 1237 height 356
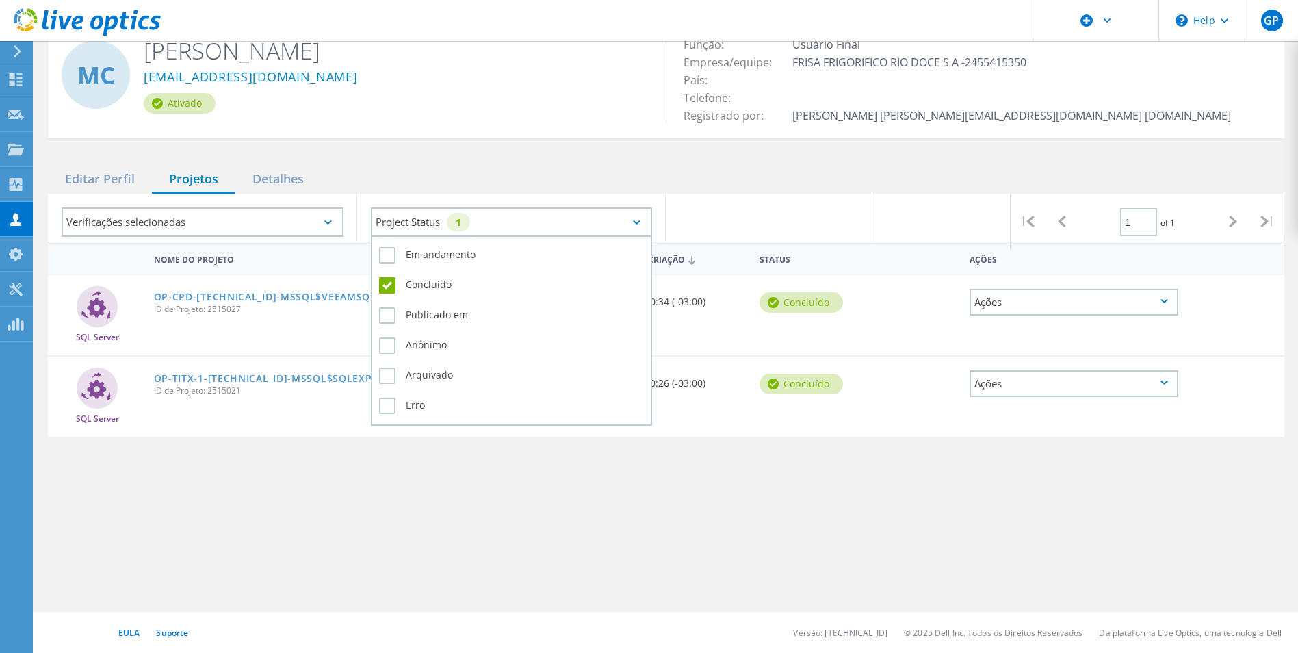
click at [630, 228] on div "Project Status 1" at bounding box center [512, 221] width 282 height 29
click at [411, 313] on label "Publicado em" at bounding box center [512, 315] width 266 height 16
click at [0, 0] on input "Publicado em" at bounding box center [0, 0] width 0 height 0
click at [383, 285] on label "Concluído" at bounding box center [512, 285] width 266 height 16
click at [0, 0] on input "Concluído" at bounding box center [0, 0] width 0 height 0
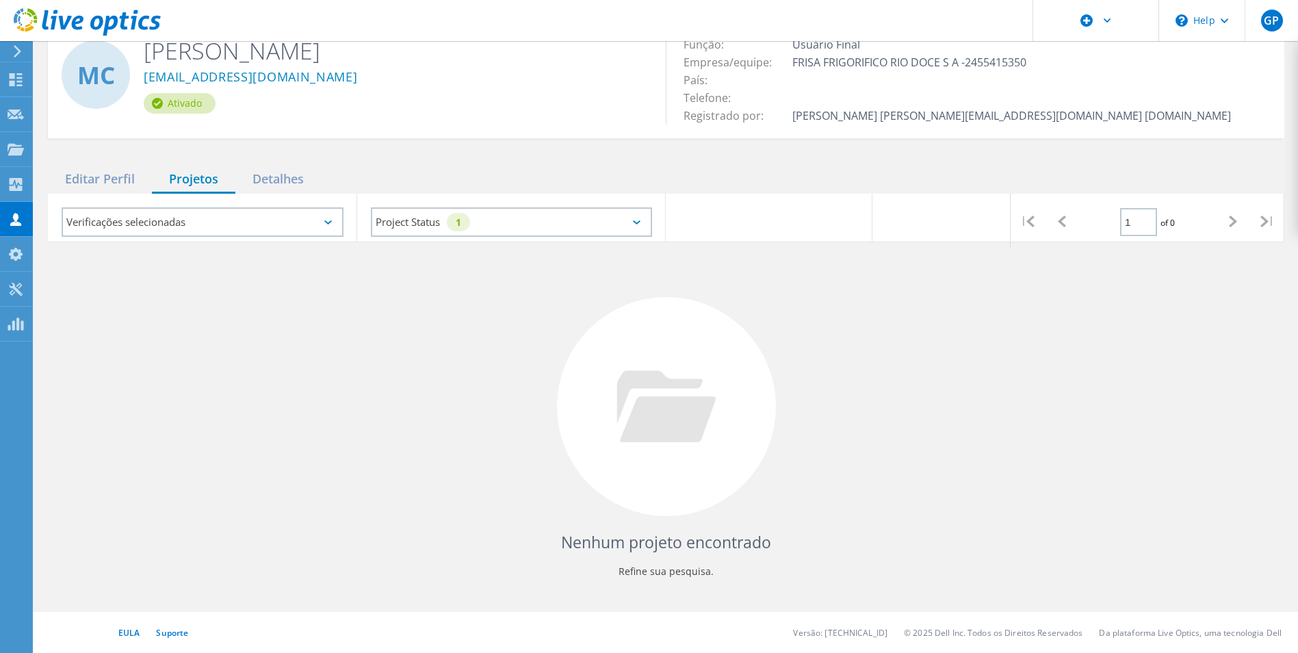
click at [846, 455] on div "Nenhum projeto encontrado Refine sua pesquisa." at bounding box center [666, 419] width 1237 height 354
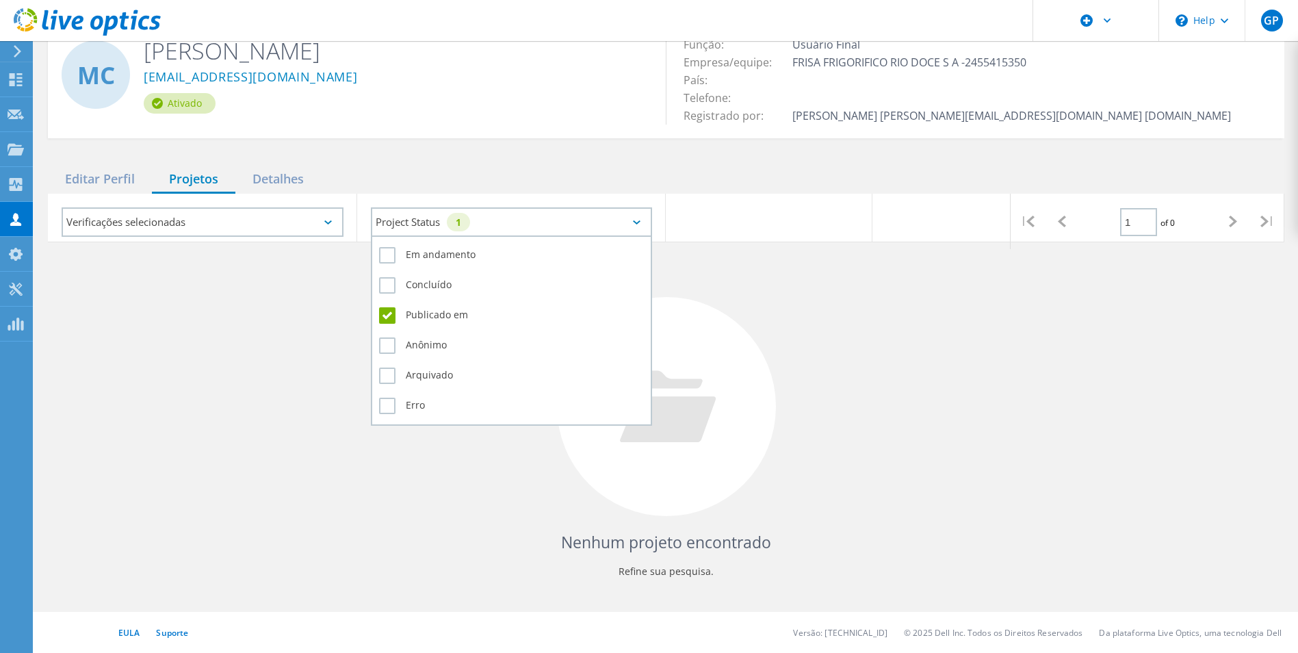
click at [599, 224] on div "Project Status 1" at bounding box center [512, 221] width 282 height 29
click at [424, 341] on label "Anônimo" at bounding box center [512, 345] width 266 height 16
click at [0, 0] on input "Anônimo" at bounding box center [0, 0] width 0 height 0
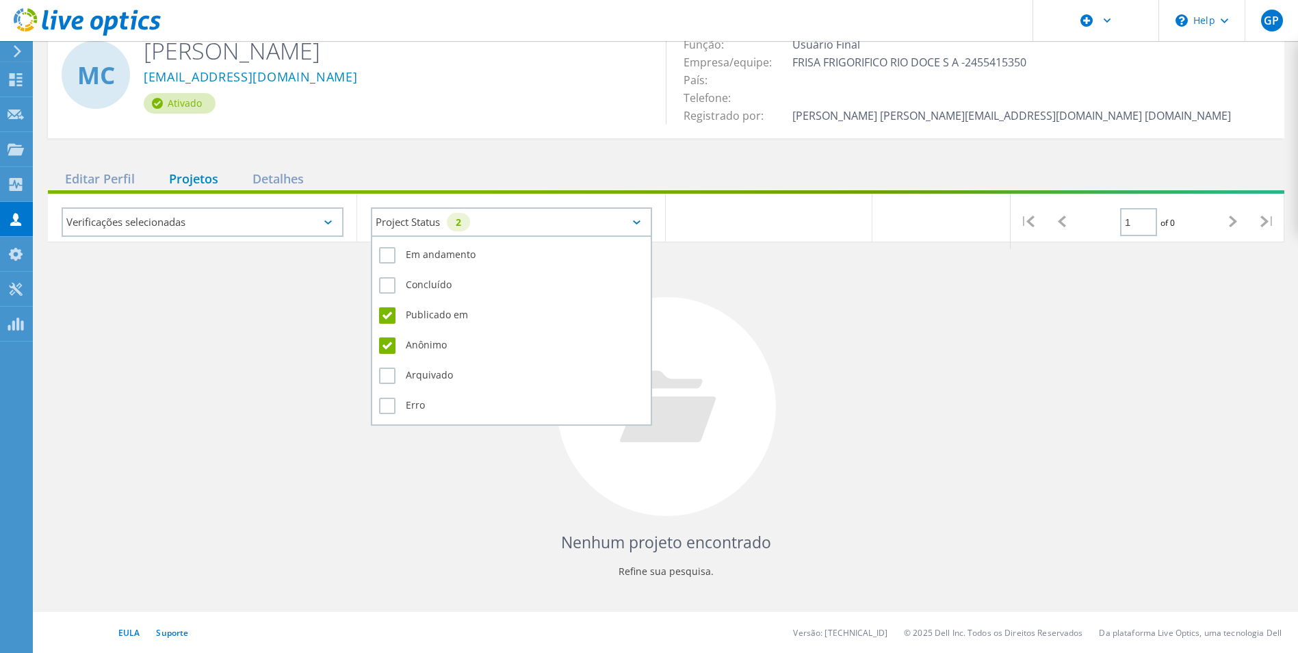
click at [415, 318] on label "Publicado em" at bounding box center [512, 315] width 266 height 16
click at [0, 0] on input "Publicado em" at bounding box center [0, 0] width 0 height 0
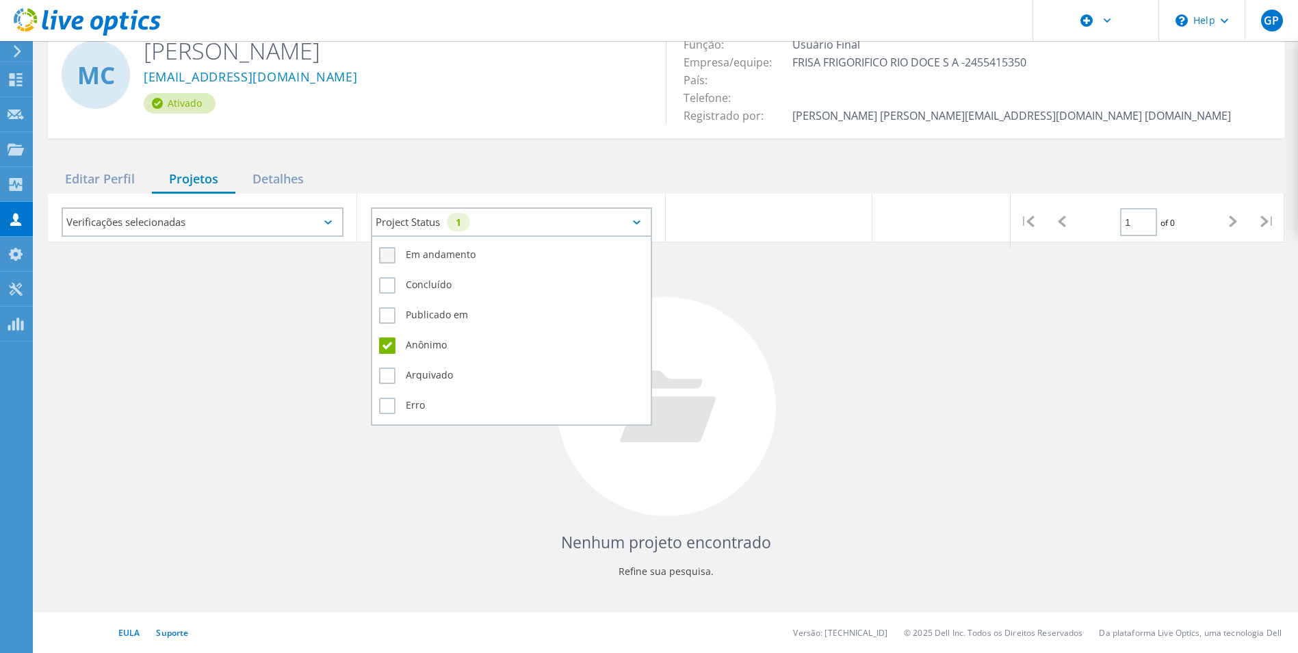
click at [400, 257] on label "Em andamento" at bounding box center [512, 255] width 266 height 16
click at [0, 0] on input "Em andamento" at bounding box center [0, 0] width 0 height 0
click at [576, 221] on div "Project Status 2" at bounding box center [512, 221] width 282 height 29
click at [497, 231] on div "Project Status 2" at bounding box center [512, 221] width 282 height 29
click at [398, 289] on label "Concluído" at bounding box center [512, 285] width 266 height 16
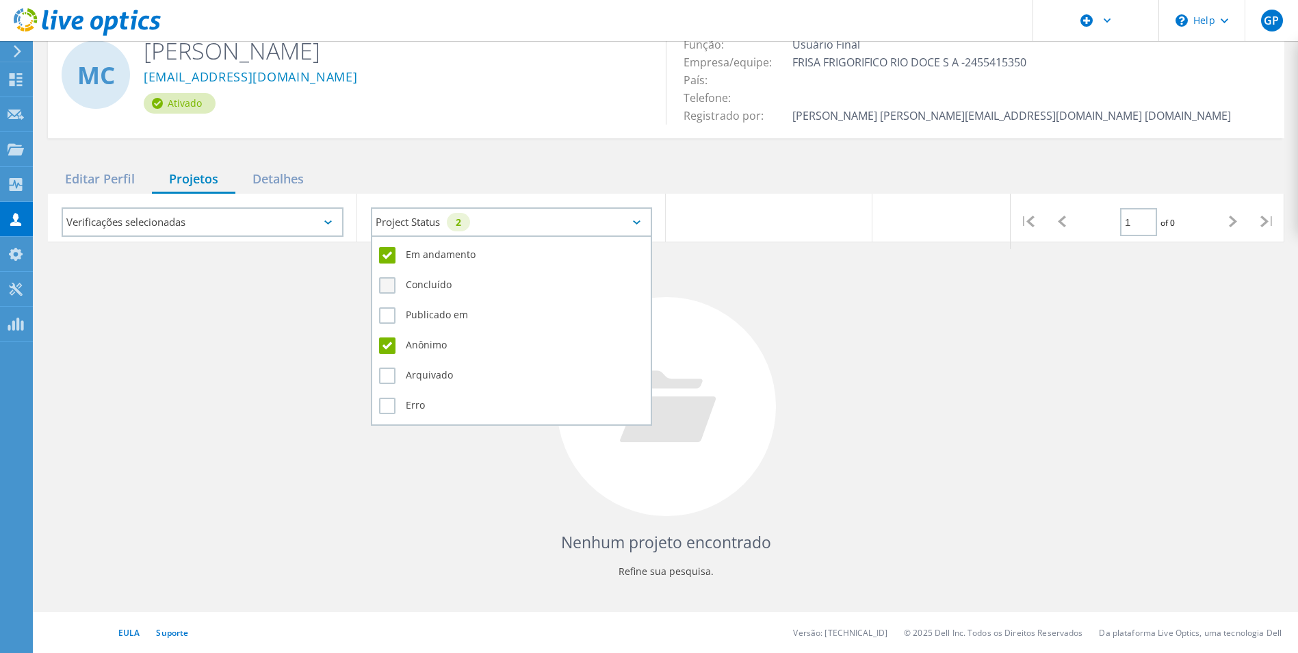
click at [0, 0] on input "Concluído" at bounding box center [0, 0] width 0 height 0
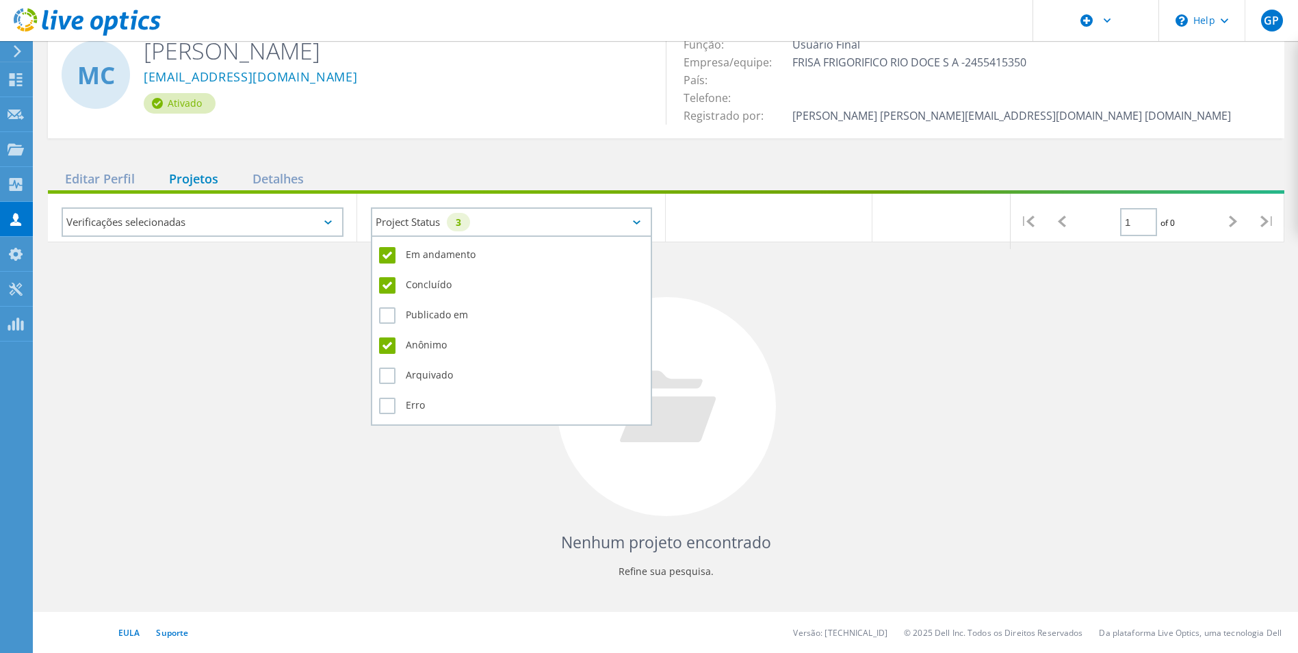
drag, startPoint x: 387, startPoint y: 310, endPoint x: 387, endPoint y: 333, distance: 22.6
click at [387, 311] on label "Publicado em" at bounding box center [512, 315] width 266 height 16
click at [0, 0] on input "Publicado em" at bounding box center [0, 0] width 0 height 0
click at [385, 384] on div "Arquivado" at bounding box center [512, 379] width 266 height 30
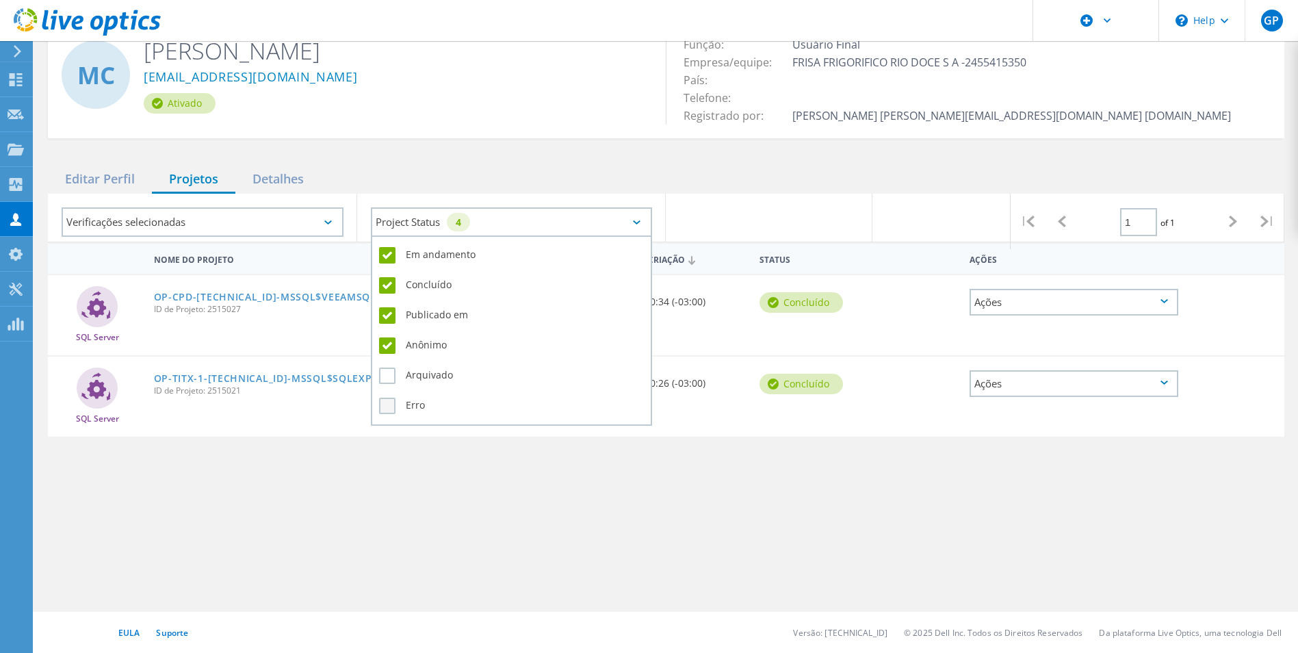
click at [386, 406] on label "Erro" at bounding box center [512, 406] width 266 height 16
click at [0, 0] on input "Erro" at bounding box center [0, 0] width 0 height 0
click at [385, 378] on label "Arquivado" at bounding box center [512, 375] width 266 height 16
click at [0, 0] on input "Arquivado" at bounding box center [0, 0] width 0 height 0
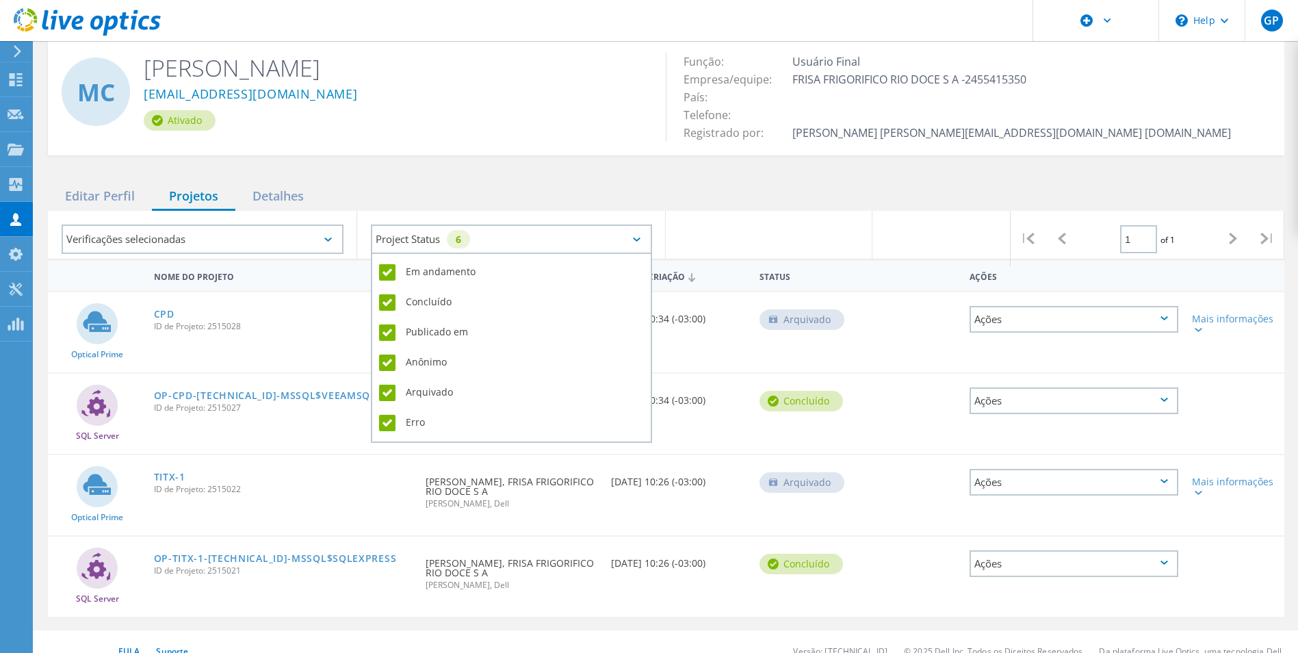
scroll to position [62, 0]
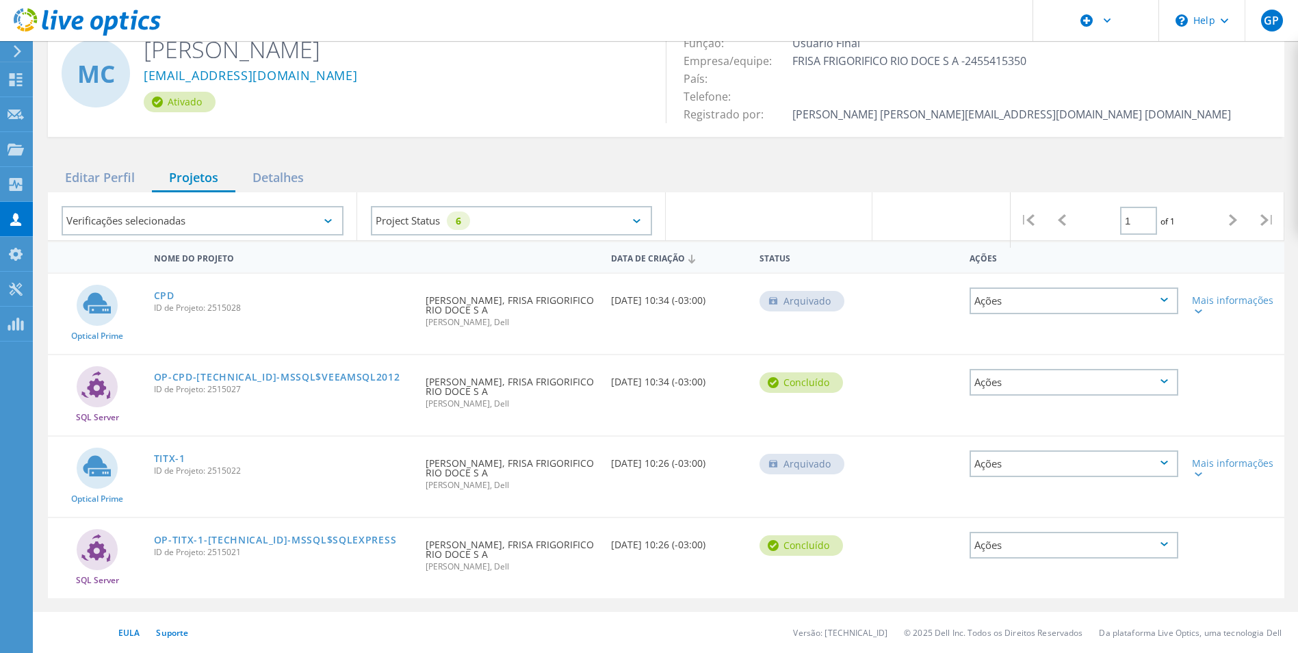
click at [747, 178] on div "Editar Perfil Projetos Detalhes" at bounding box center [666, 178] width 1237 height 28
click at [275, 179] on div "Detalhes" at bounding box center [278, 178] width 86 height 28
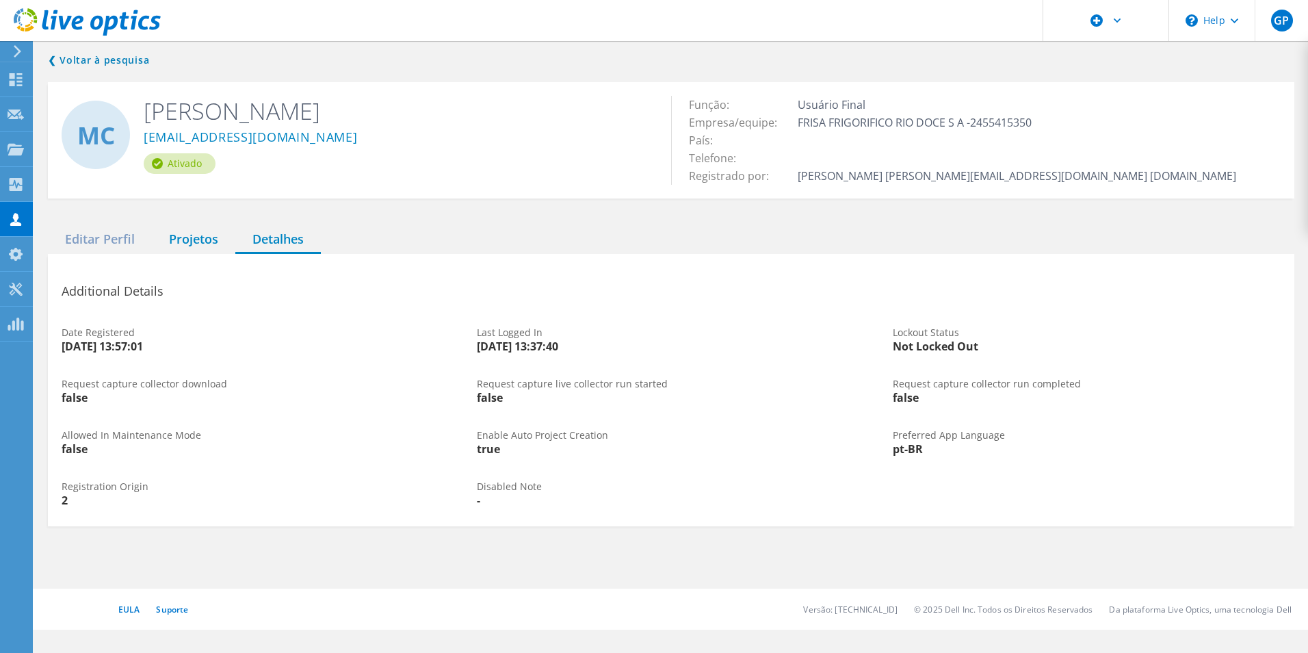
click at [204, 240] on div "Projetos" at bounding box center [193, 240] width 83 height 28
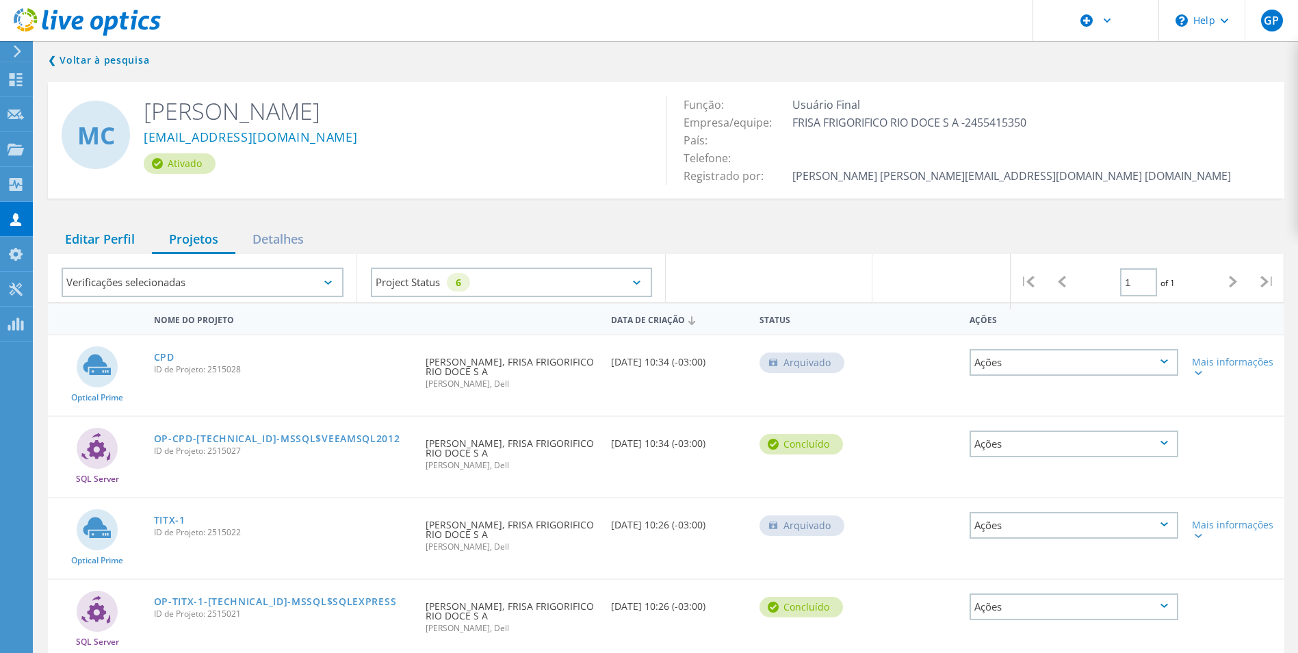
click at [111, 242] on div "Editar Perfil" at bounding box center [100, 240] width 104 height 28
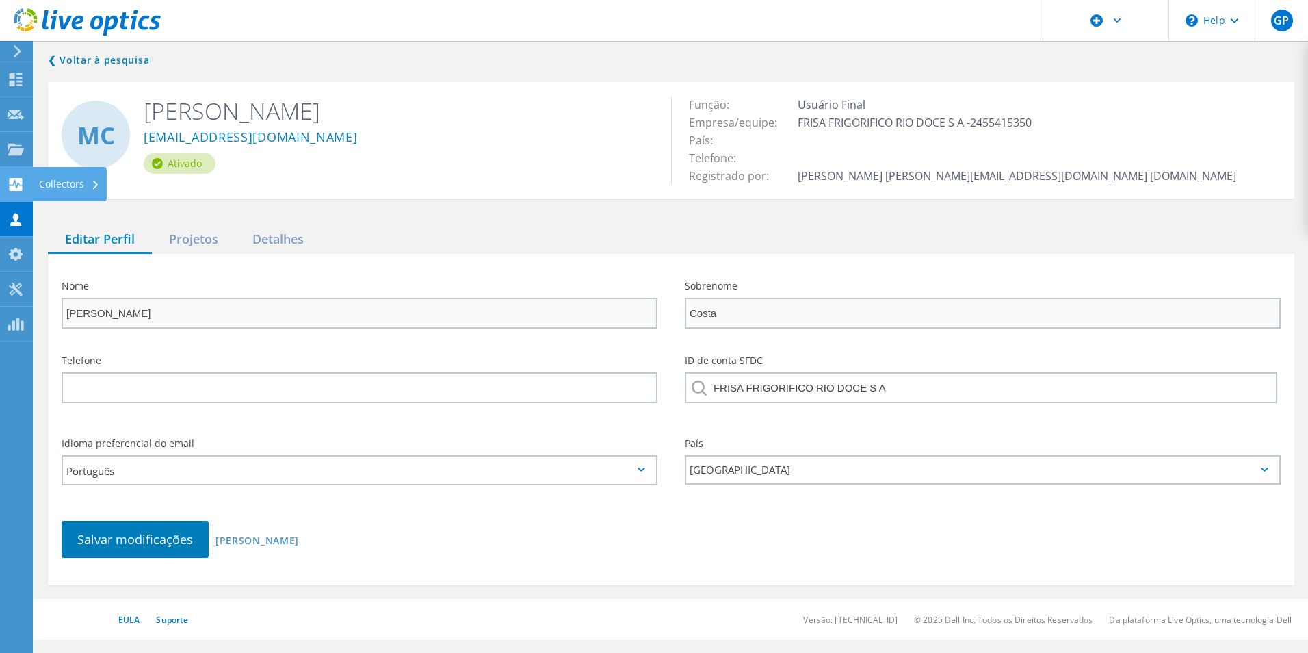
click at [19, 188] on use at bounding box center [16, 184] width 13 height 13
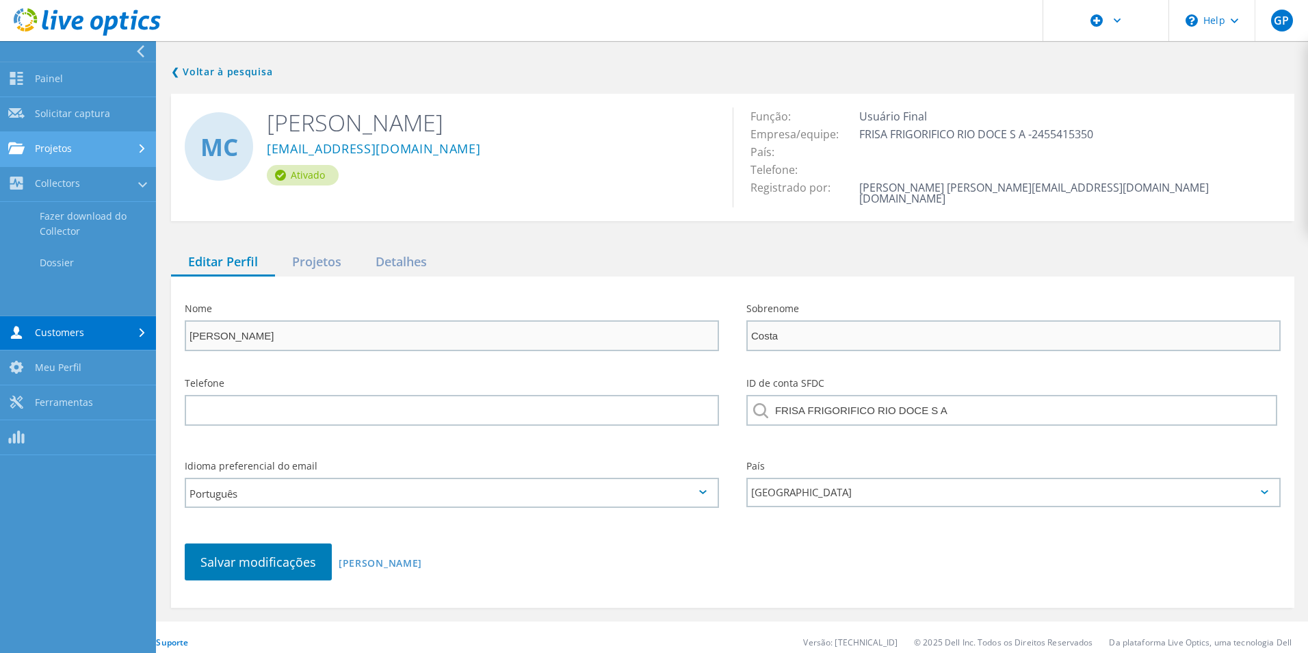
click at [40, 151] on link "Projetos" at bounding box center [78, 149] width 156 height 35
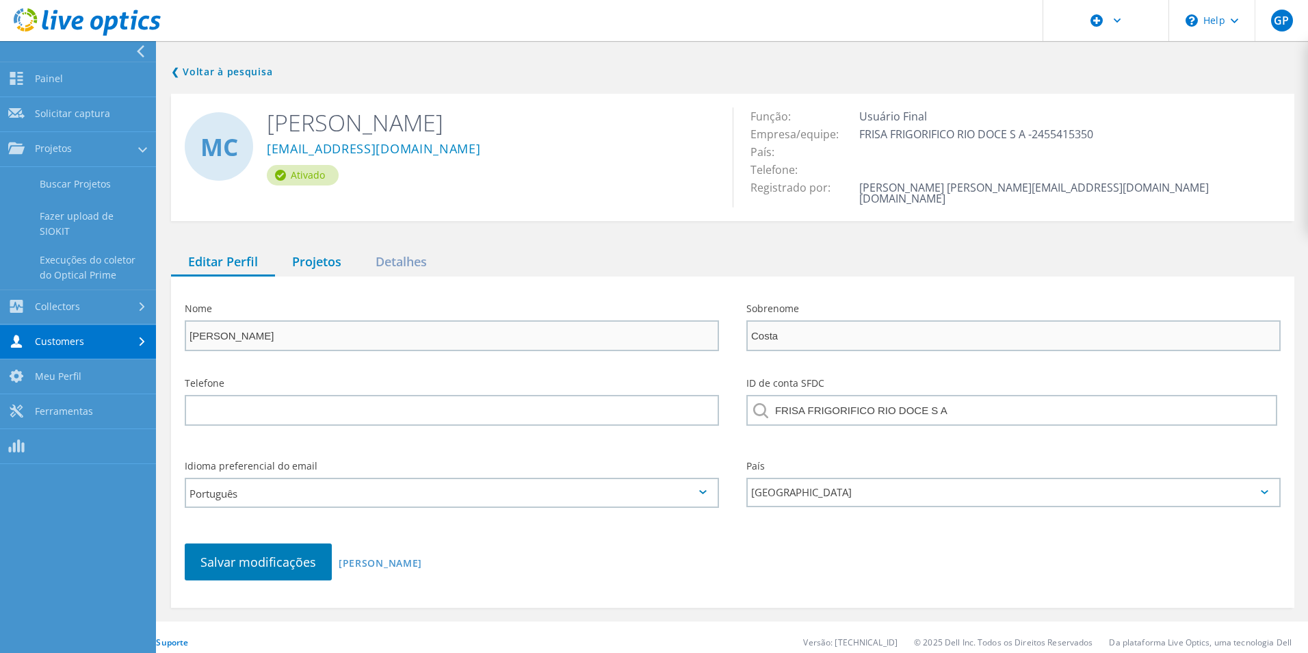
click at [320, 248] on div "Projetos" at bounding box center [316, 262] width 83 height 28
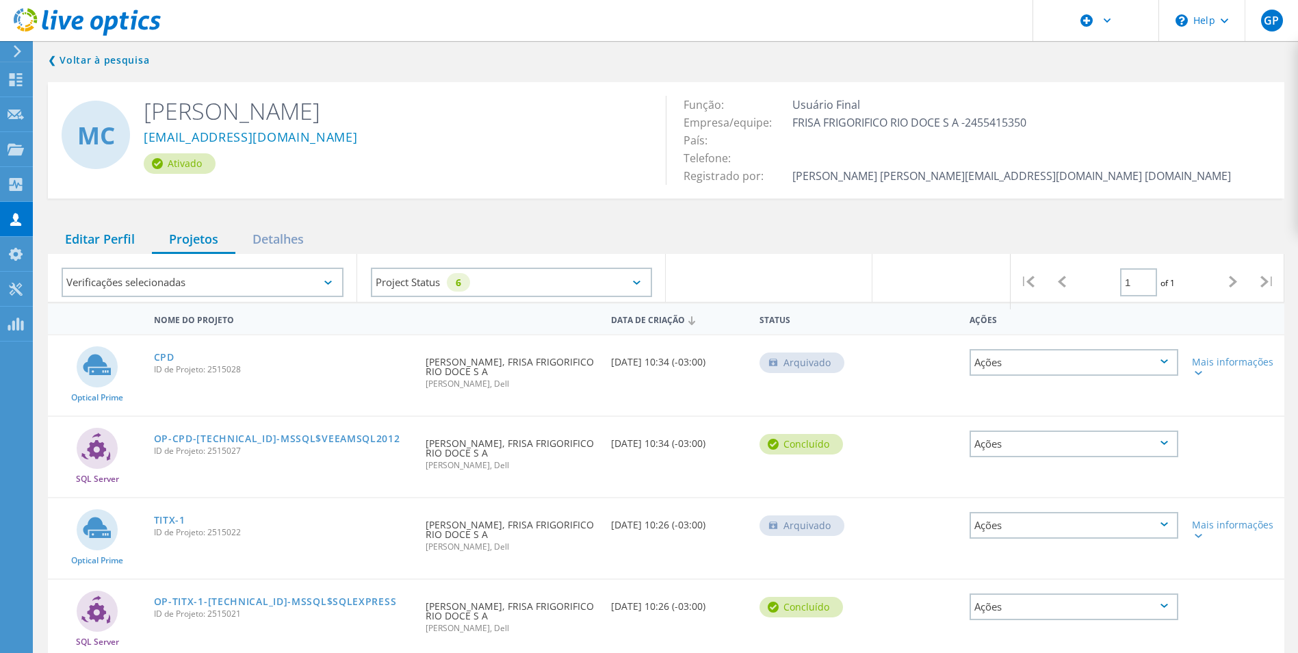
click at [75, 239] on div "Editar Perfil" at bounding box center [100, 240] width 104 height 28
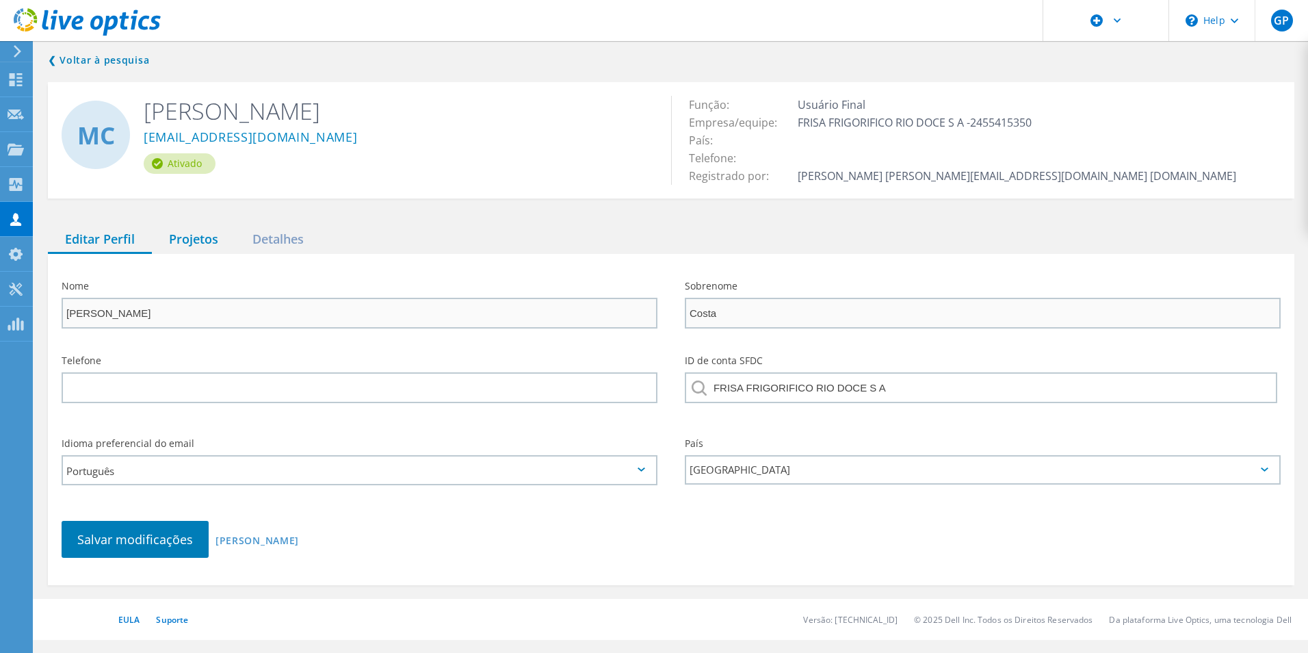
click at [174, 237] on div "Projetos" at bounding box center [193, 240] width 83 height 28
